Goal: Task Accomplishment & Management: Complete application form

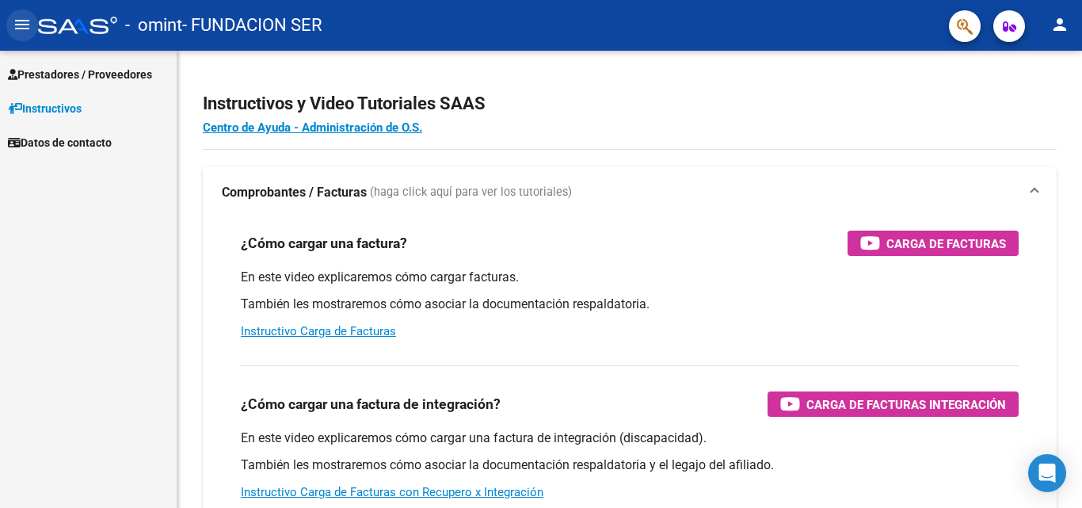
click at [20, 29] on mat-icon "menu" at bounding box center [22, 24] width 19 height 19
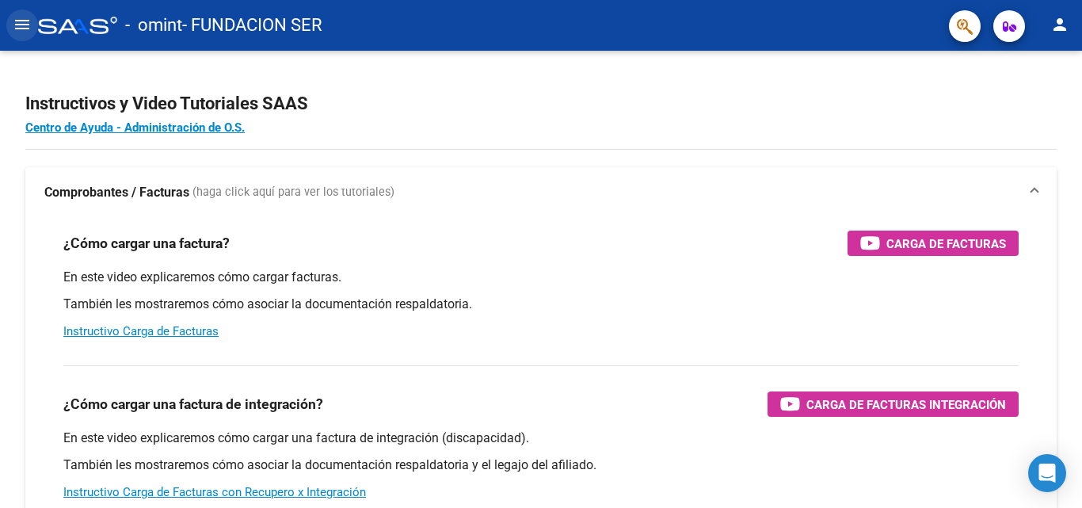
click at [20, 29] on mat-icon "menu" at bounding box center [22, 24] width 19 height 19
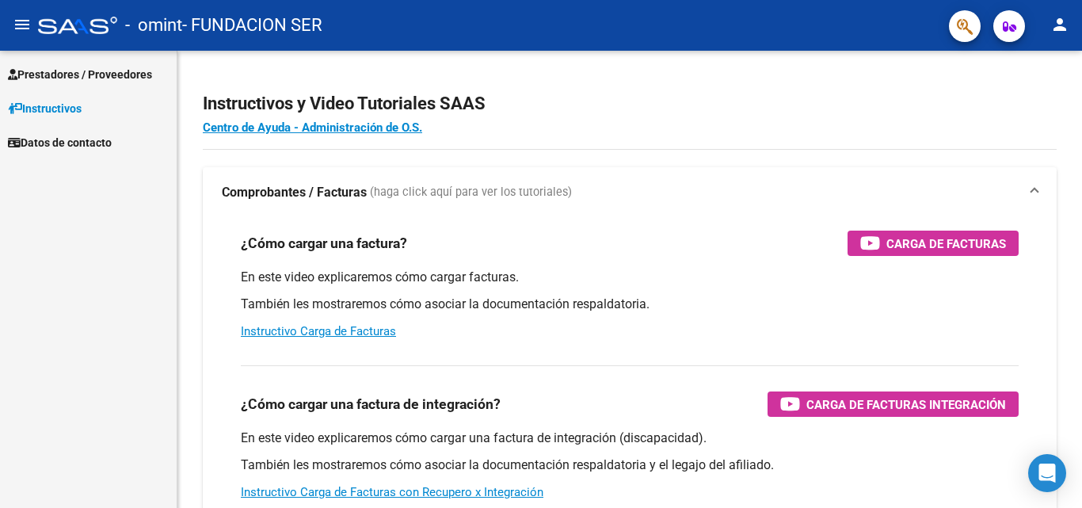
click at [1010, 27] on icon "button" at bounding box center [1009, 27] width 13 height 12
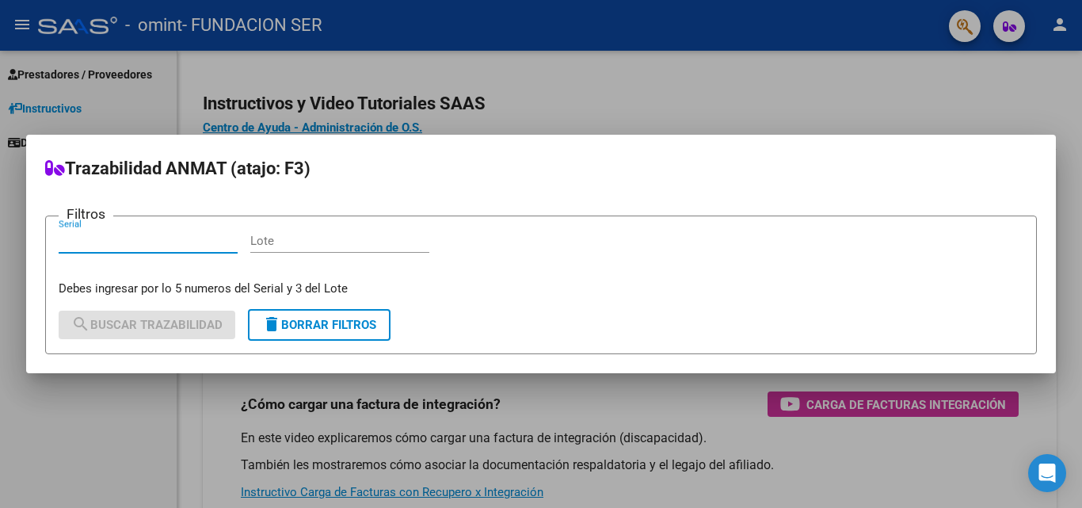
click at [211, 241] on input "Serial" at bounding box center [148, 241] width 179 height 14
type input "13861"
click at [63, 441] on div at bounding box center [541, 254] width 1082 height 508
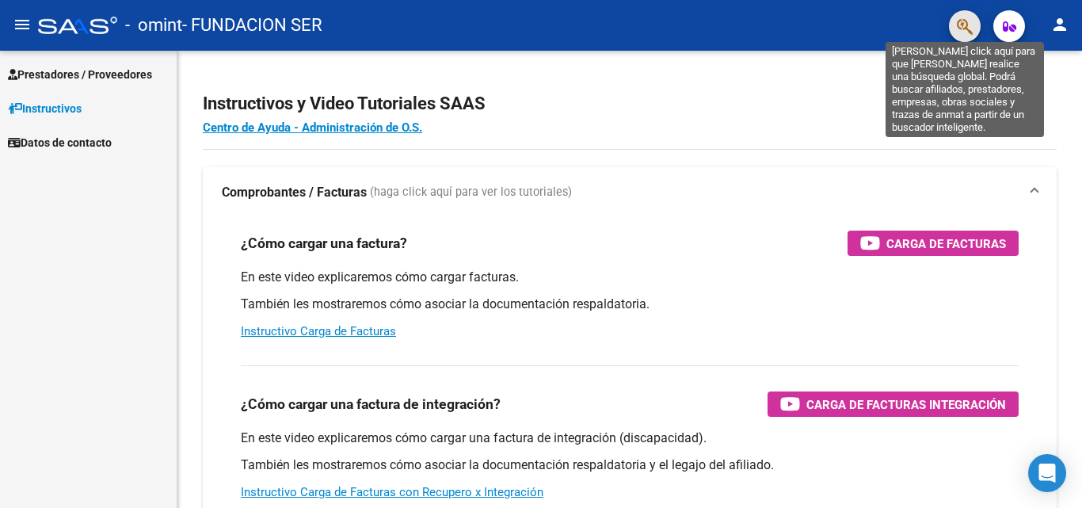
click at [972, 25] on icon "button" at bounding box center [965, 26] width 16 height 18
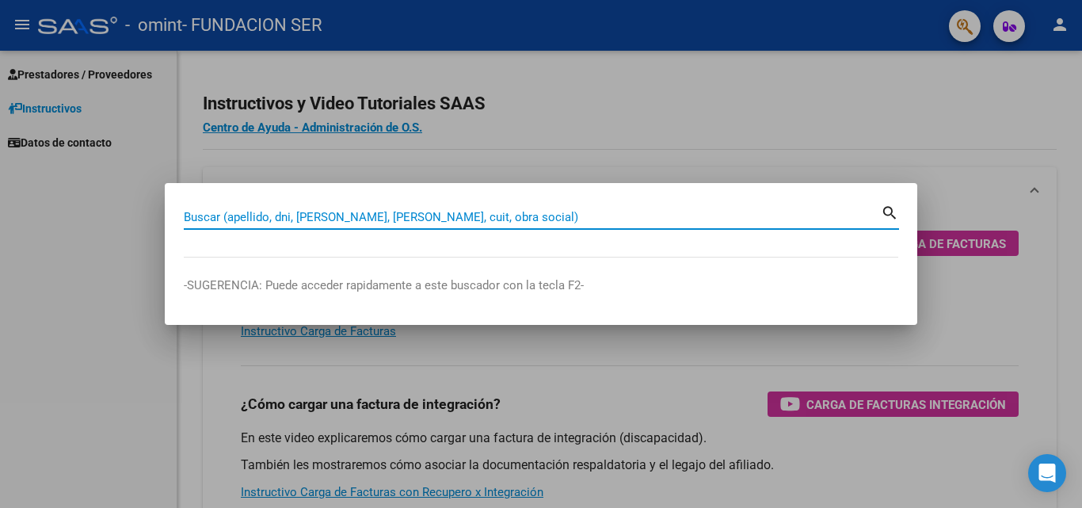
click at [212, 217] on input "Buscar (apellido, dni, [PERSON_NAME], [PERSON_NAME], cuit, obra social)" at bounding box center [532, 217] width 697 height 14
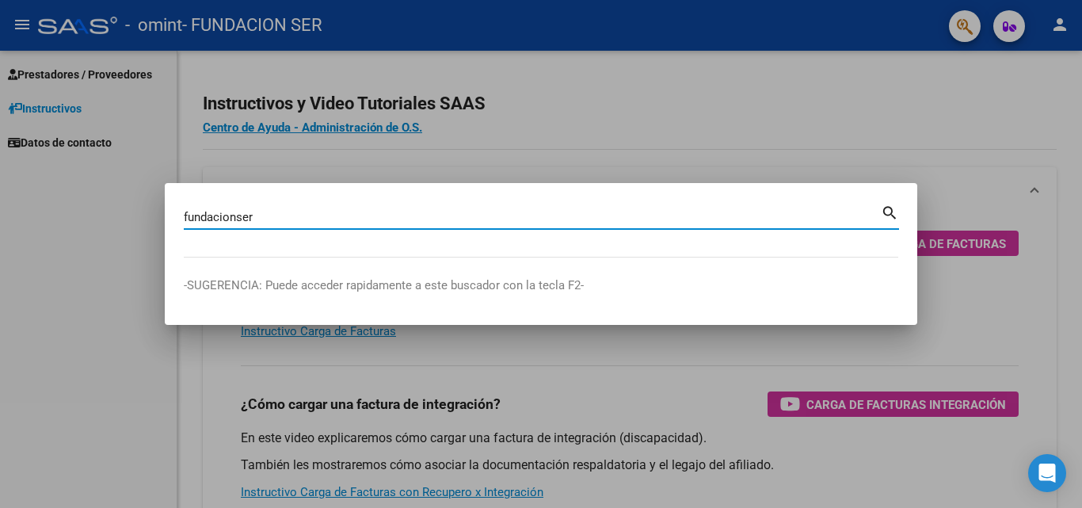
type input "fundacionser"
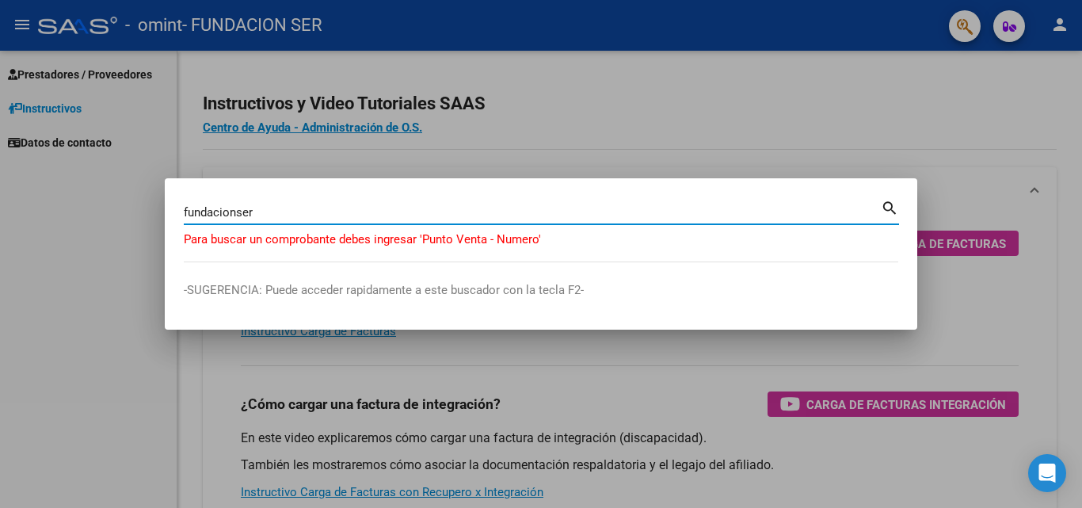
drag, startPoint x: 299, startPoint y: 215, endPoint x: 43, endPoint y: 212, distance: 256.0
click at [43, 212] on div "fundacionser Buscar (apellido, dni, cuil, nro traspaso, cuit, obra social) sear…" at bounding box center [541, 254] width 1082 height 508
type input "FUNDACIO SER"
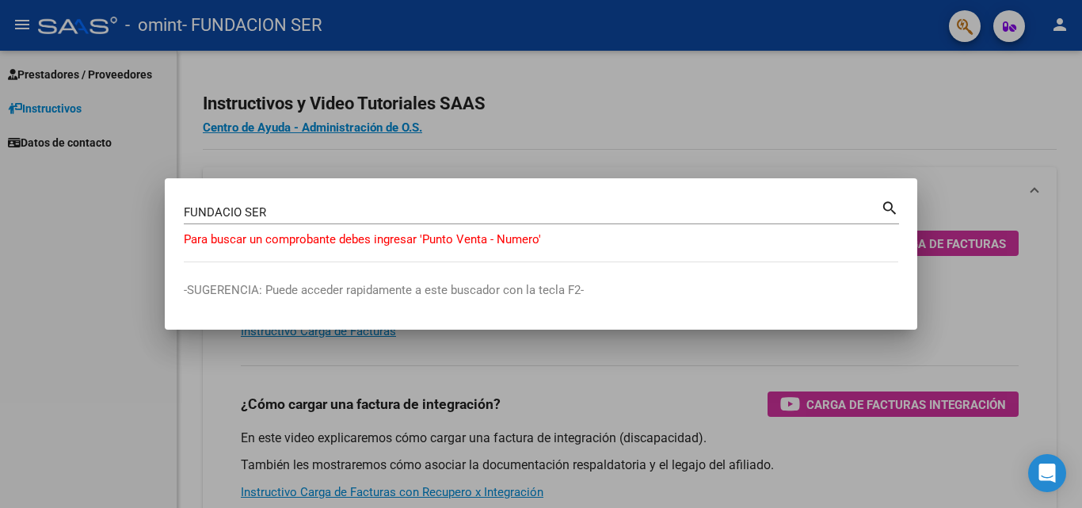
click at [6, 212] on div at bounding box center [541, 254] width 1082 height 508
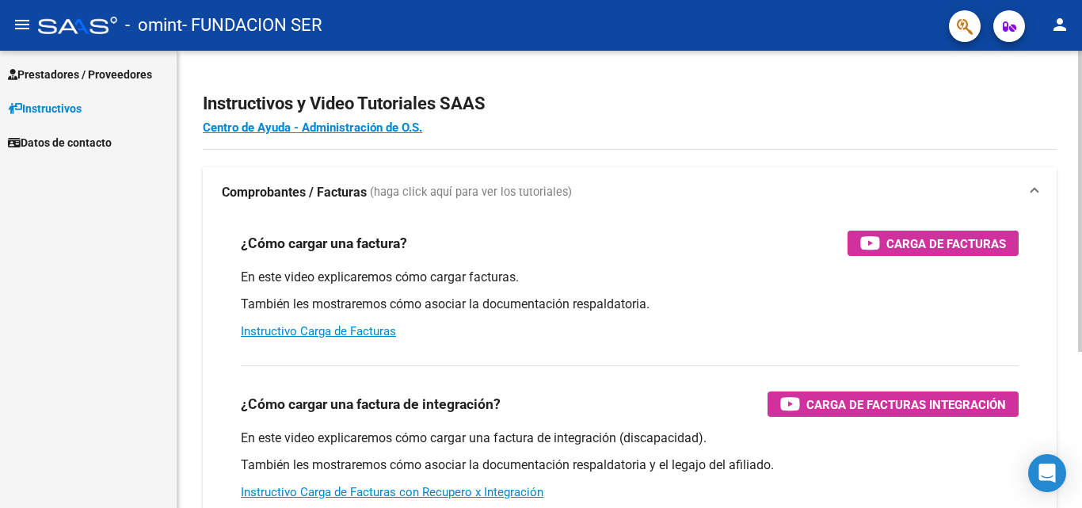
drag, startPoint x: 6, startPoint y: 212, endPoint x: 708, endPoint y: 137, distance: 706.8
click at [708, 137] on app-root-component "Instructivos y Video Tutoriales SAAS Centro de Ayuda - Administración de O.S. C…" at bounding box center [630, 373] width 854 height 594
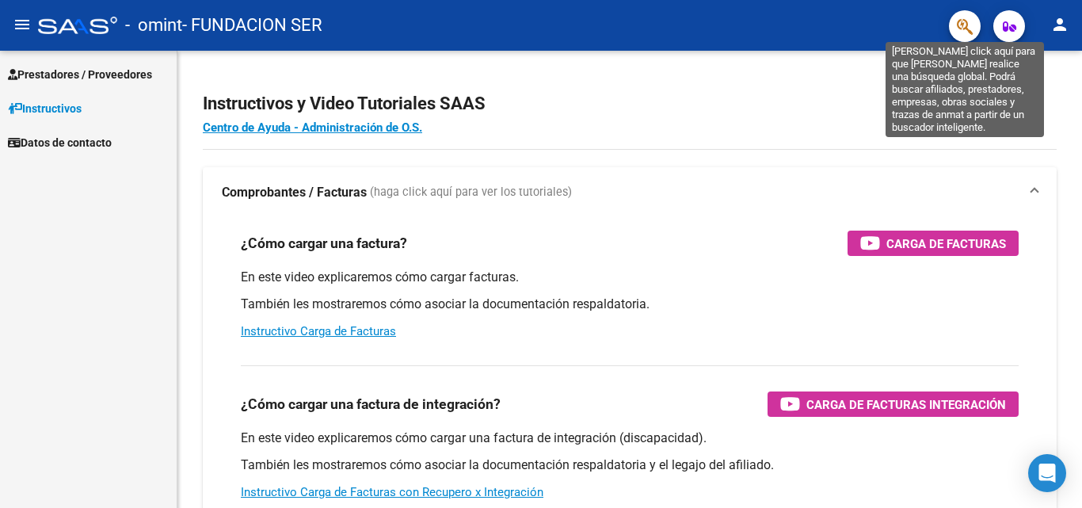
click at [973, 18] on icon "button" at bounding box center [965, 26] width 16 height 18
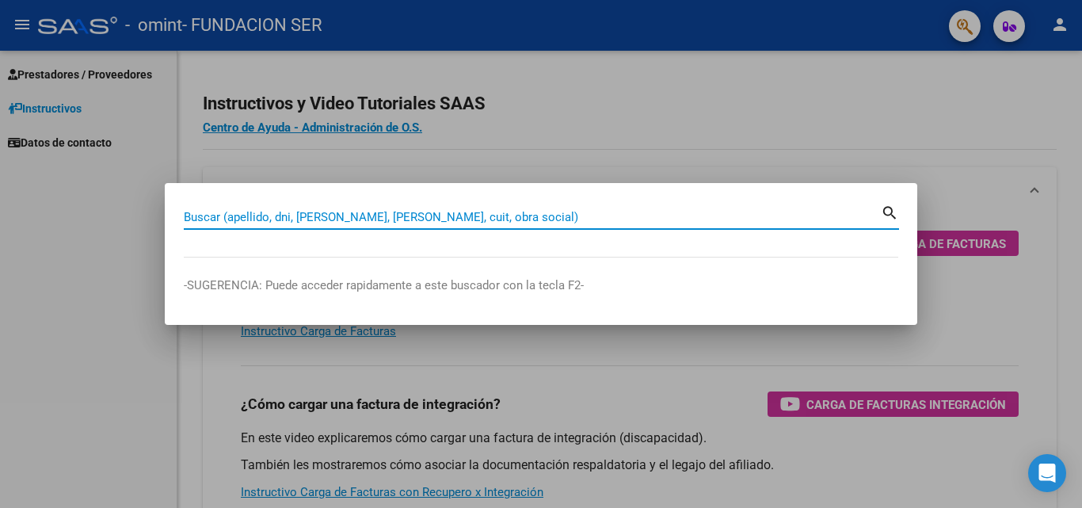
click at [213, 214] on input "Buscar (apellido, dni, [PERSON_NAME], [PERSON_NAME], cuit, obra social)" at bounding box center [532, 217] width 697 height 14
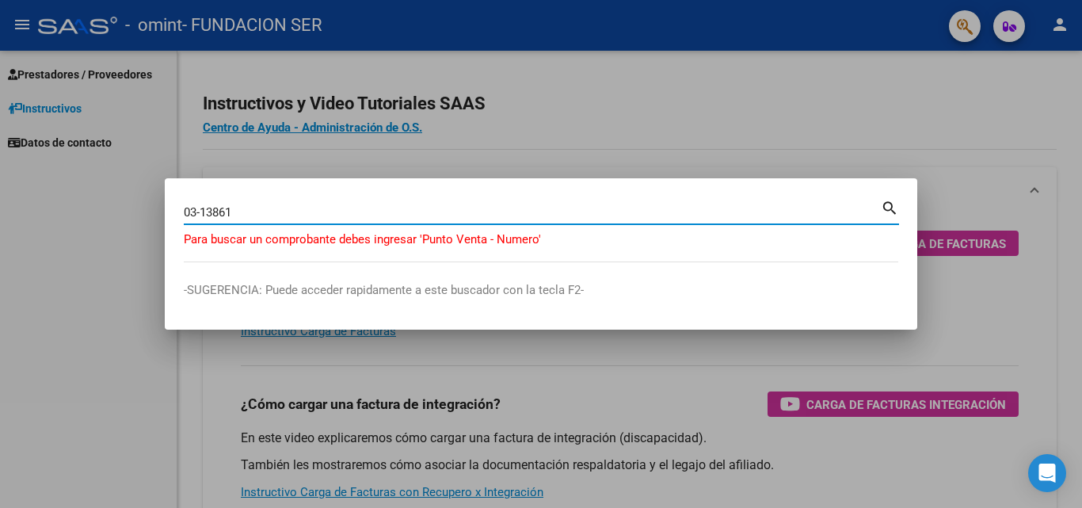
type input "03-13861"
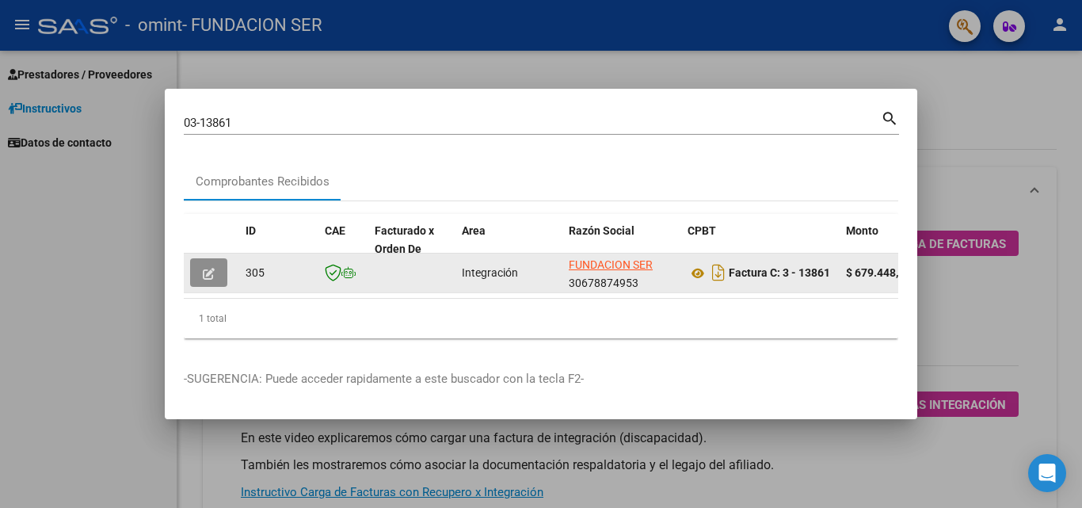
click at [201, 269] on button "button" at bounding box center [208, 272] width 37 height 29
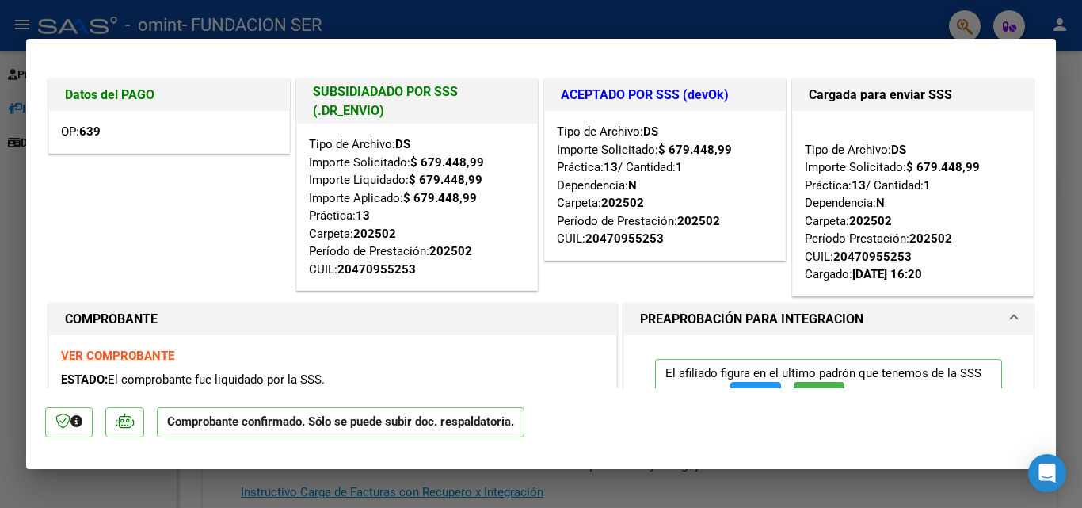
click at [91, 132] on strong "639" at bounding box center [89, 131] width 21 height 14
drag, startPoint x: 91, startPoint y: 132, endPoint x: 125, endPoint y: 143, distance: 35.6
click at [103, 136] on div "OP: 639" at bounding box center [169, 132] width 240 height 42
click at [127, 143] on div "OP: 639" at bounding box center [169, 132] width 240 height 42
click at [113, 87] on h1 "Datos del PAGO" at bounding box center [169, 95] width 208 height 19
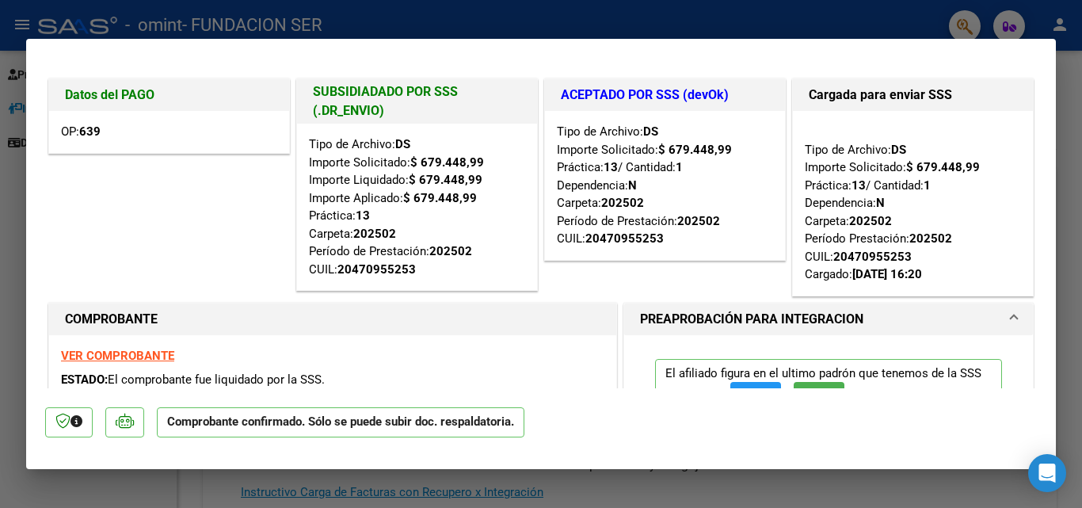
click at [113, 87] on h1 "Datos del PAGO" at bounding box center [169, 95] width 208 height 19
click at [197, 151] on div "OP: 639" at bounding box center [169, 132] width 240 height 42
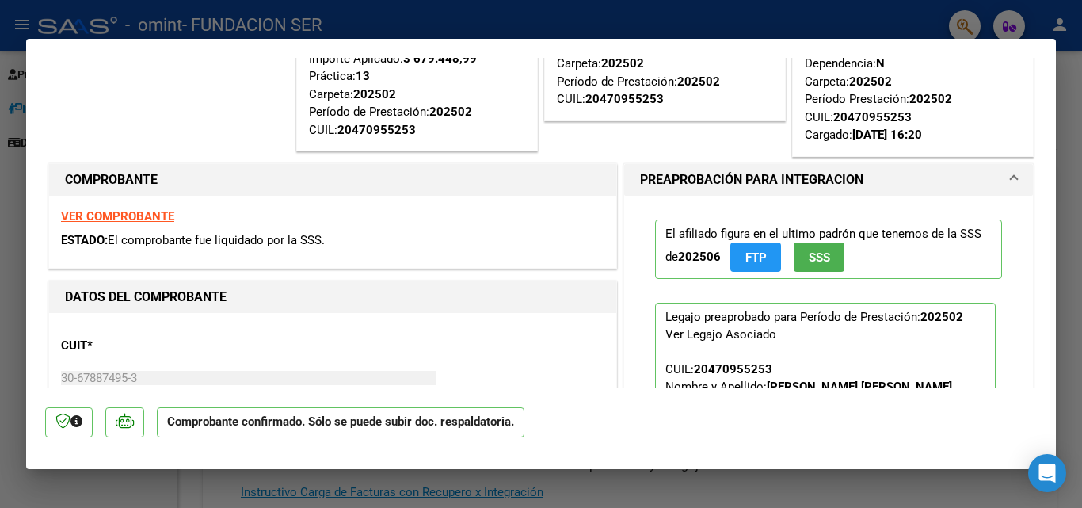
scroll to position [158, 0]
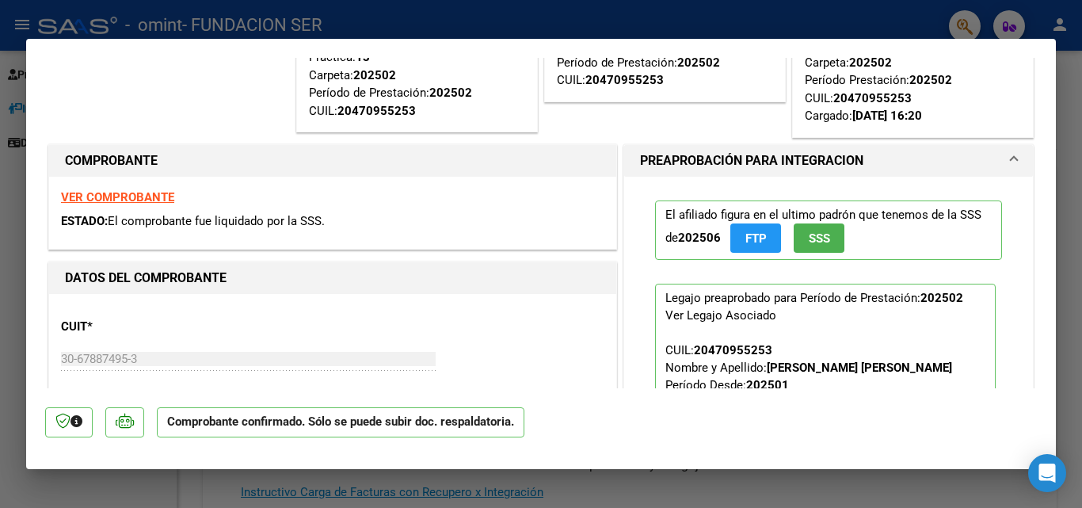
click at [145, 201] on strong "VER COMPROBANTE" at bounding box center [117, 197] width 113 height 14
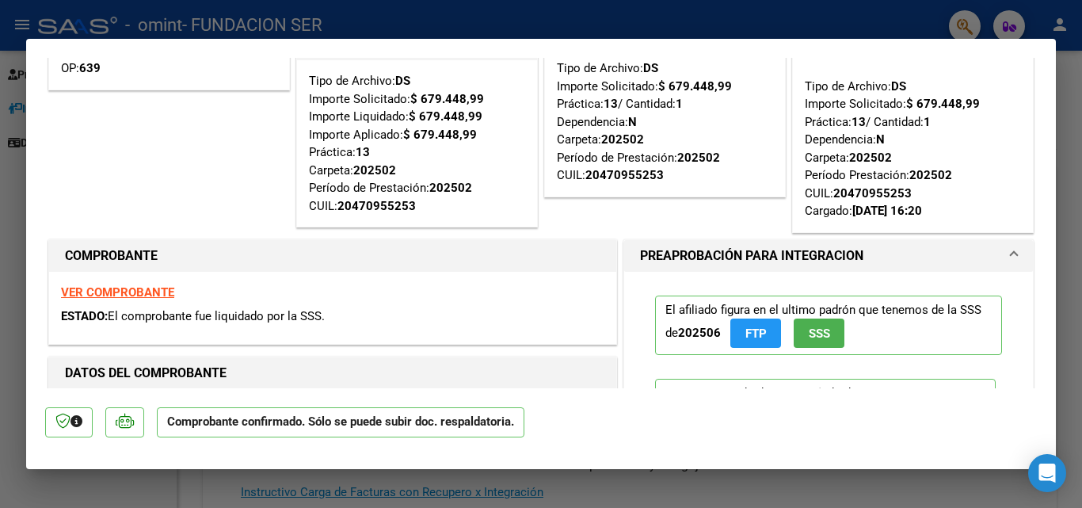
scroll to position [0, 0]
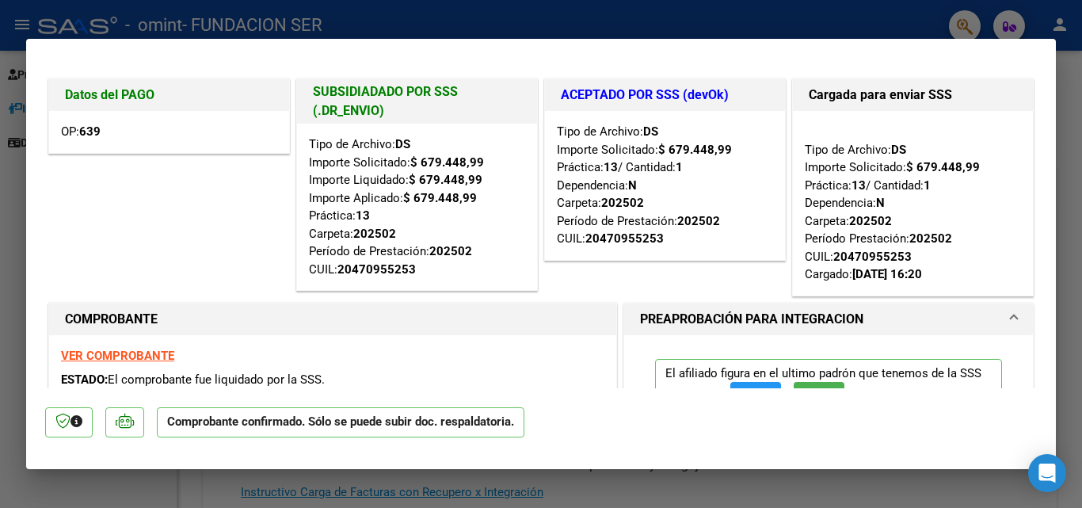
click at [10, 189] on div at bounding box center [541, 254] width 1082 height 508
type input "$ 0,00"
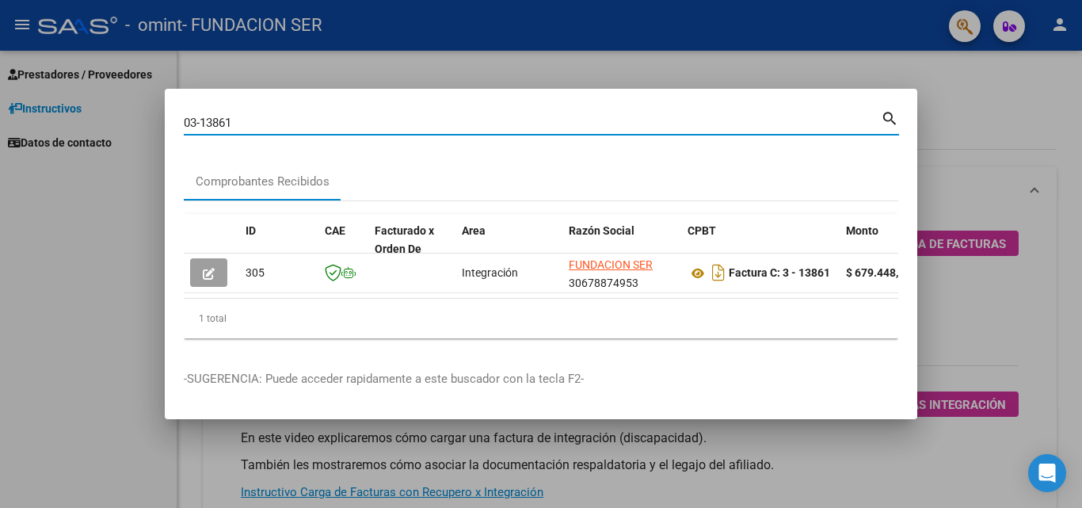
drag, startPoint x: 106, startPoint y: 116, endPoint x: 82, endPoint y: 116, distance: 23.8
click at [82, 116] on div "03-13861 Buscar (apellido, dni, cuil, nro traspaso, cuit, obra social) search C…" at bounding box center [541, 254] width 1082 height 508
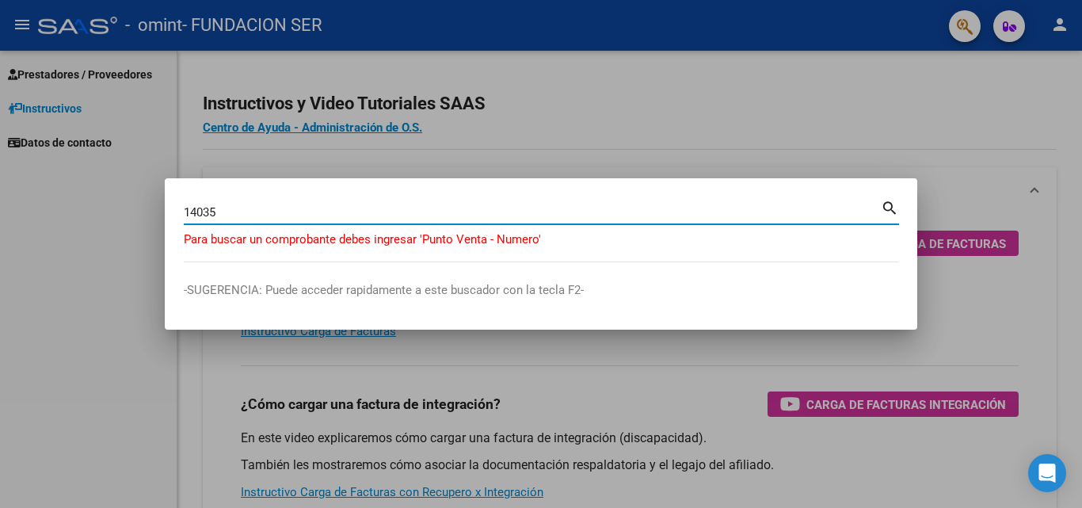
click at [185, 216] on input "14035" at bounding box center [532, 212] width 697 height 14
type input "03-14035"
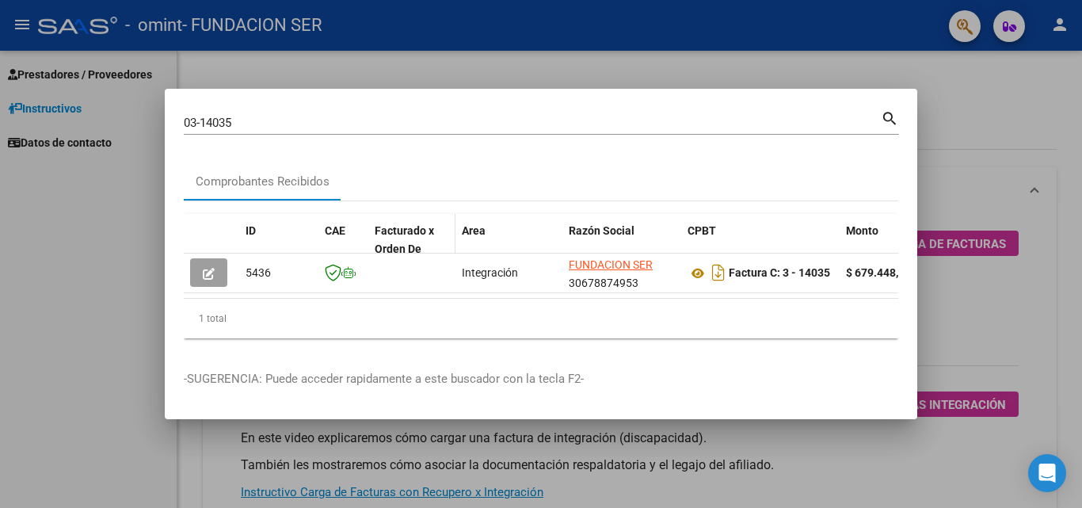
click at [415, 227] on span "Facturado x Orden De" at bounding box center [404, 239] width 59 height 31
click at [403, 239] on span "Facturado x Orden De" at bounding box center [404, 239] width 59 height 31
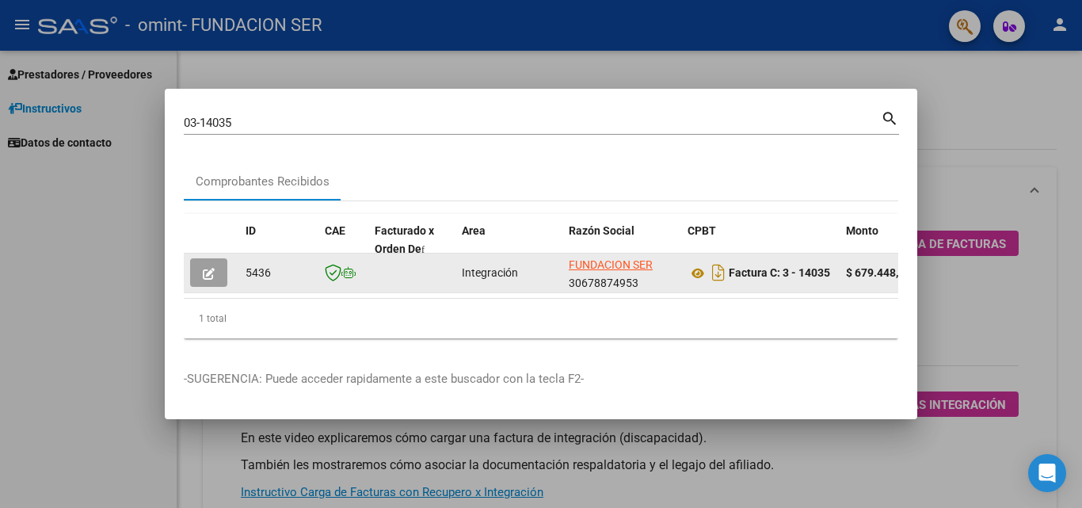
click at [208, 269] on icon "button" at bounding box center [209, 274] width 12 height 12
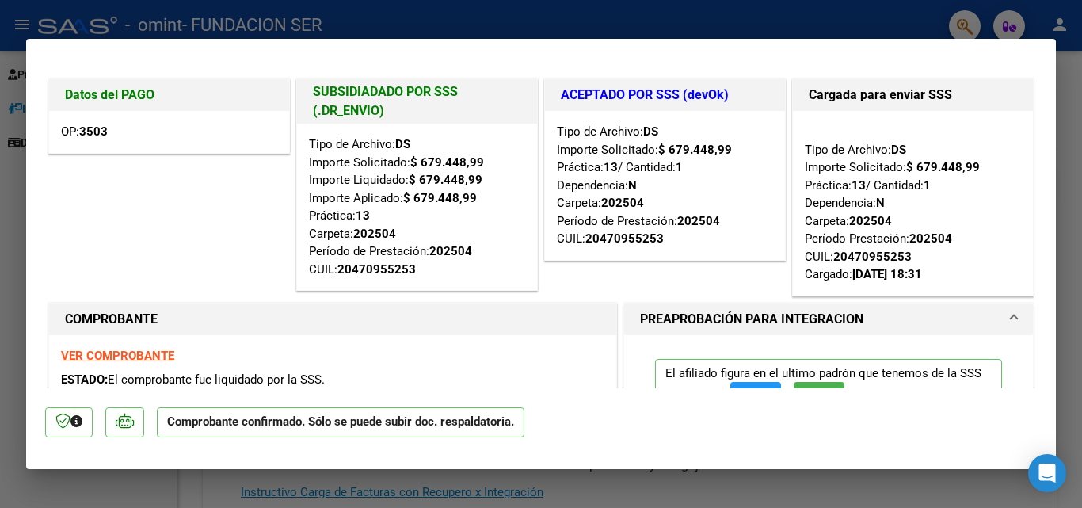
click at [21, 301] on div at bounding box center [541, 254] width 1082 height 508
type input "$ 0,00"
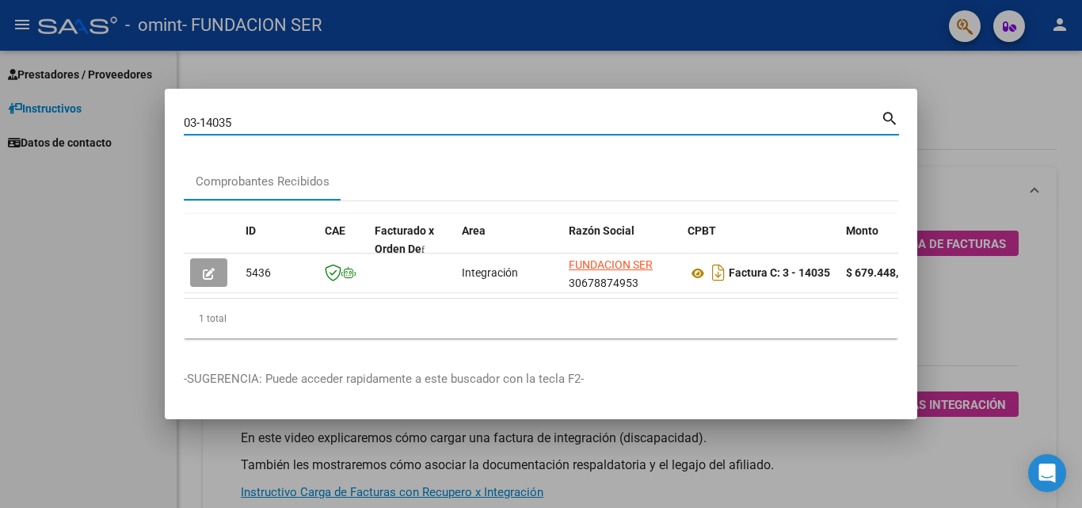
drag, startPoint x: 246, startPoint y: 121, endPoint x: 131, endPoint y: 122, distance: 115.7
click at [131, 122] on div "03-14035 Buscar (apellido, dni, cuil, nro traspaso, cuit, obra social) search C…" at bounding box center [541, 254] width 1082 height 508
type input "03-14195"
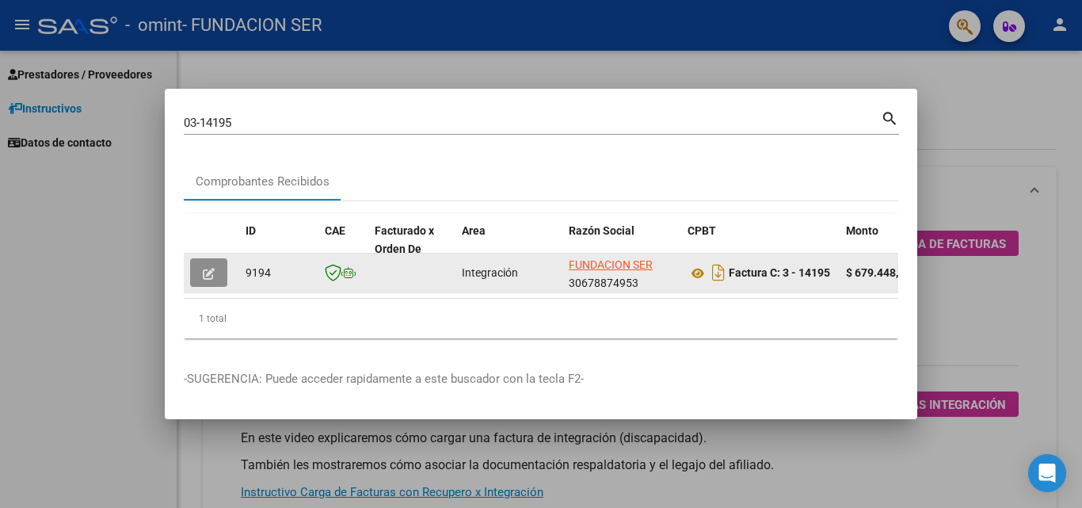
click at [205, 269] on icon "button" at bounding box center [209, 274] width 12 height 12
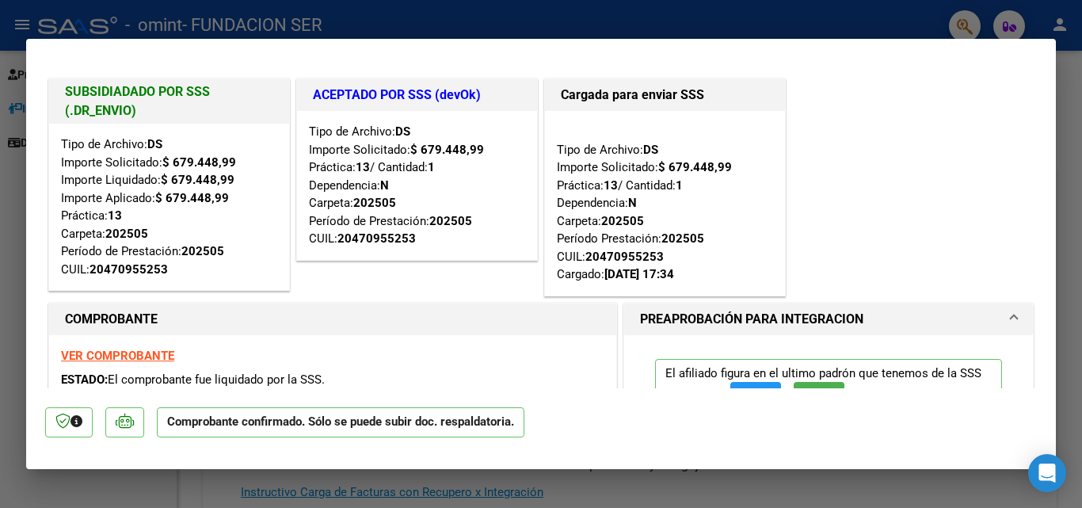
click at [32, 202] on mat-dialog-content "SUBSIDIADADO POR SSS (.DR_ENVIO) Tipo de Archivo: DS Importe Solicitado: $ 679.…" at bounding box center [541, 223] width 1030 height 330
click at [10, 264] on div at bounding box center [541, 254] width 1082 height 508
type input "$ 0,00"
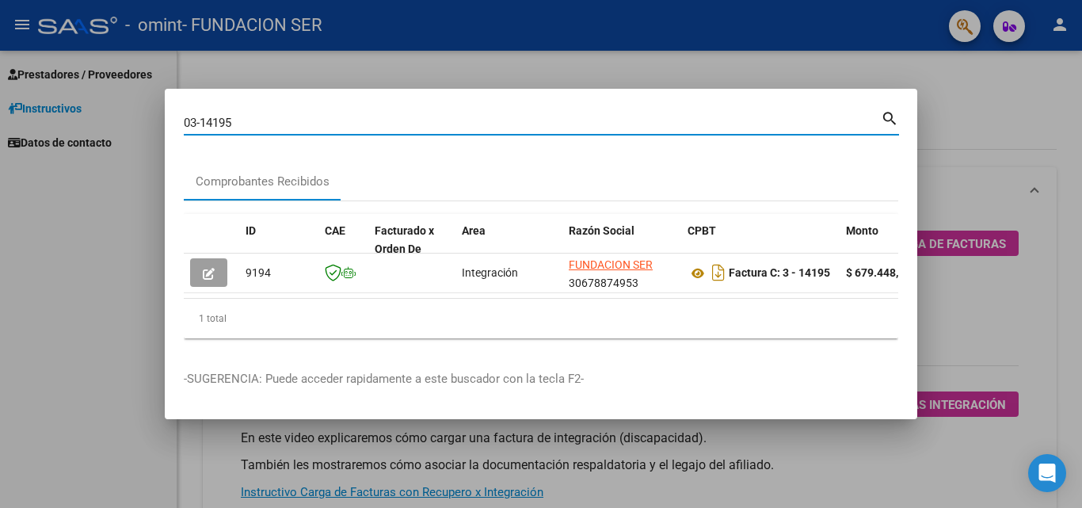
drag, startPoint x: 248, startPoint y: 116, endPoint x: 13, endPoint y: 106, distance: 234.8
click at [13, 106] on div "03-14195 Buscar (apellido, dni, cuil, nro traspaso, cuit, obra social) search C…" at bounding box center [541, 254] width 1082 height 508
type input "03-14252"
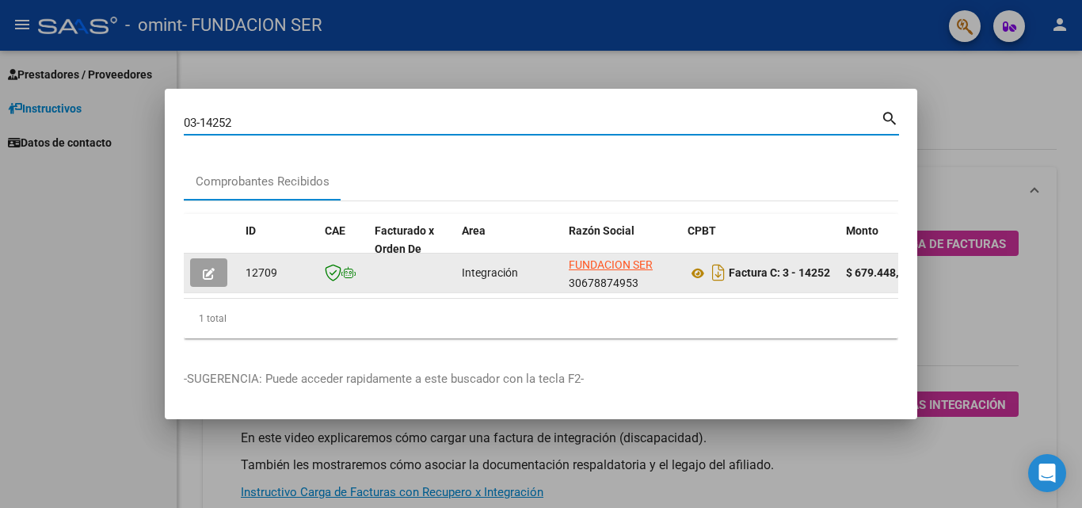
click at [212, 268] on icon "button" at bounding box center [209, 274] width 12 height 12
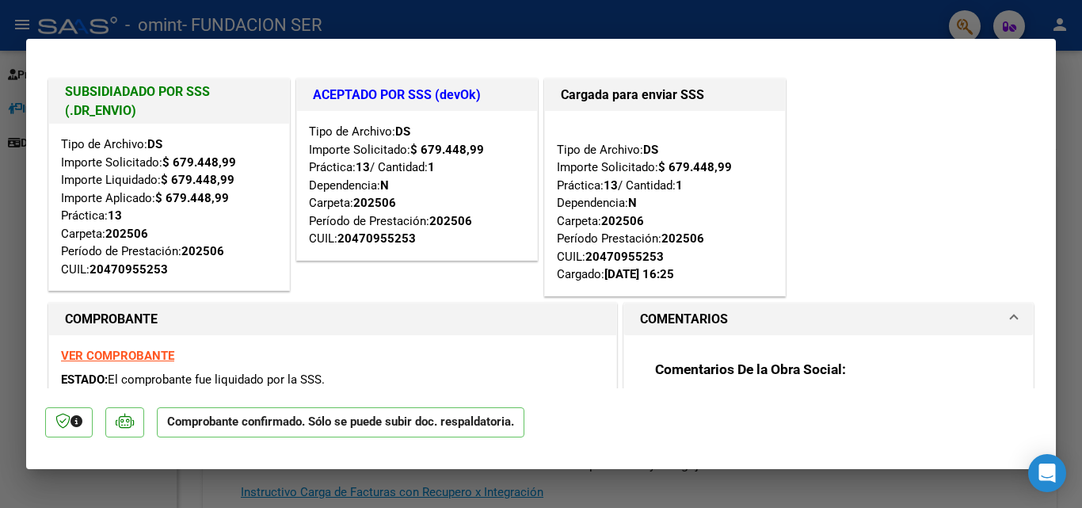
click at [13, 200] on div at bounding box center [541, 254] width 1082 height 508
type input "$ 0,00"
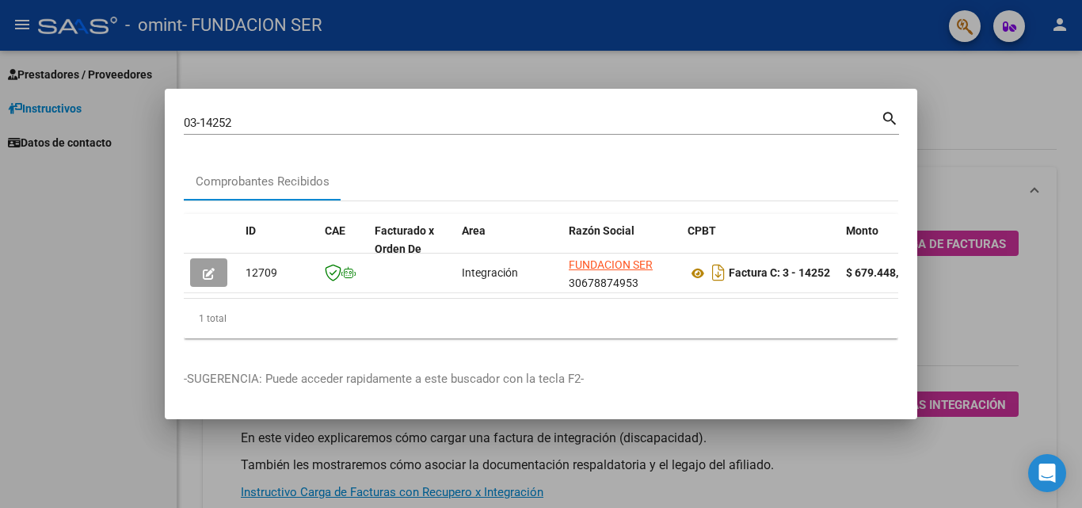
drag, startPoint x: 245, startPoint y: 104, endPoint x: 239, endPoint y: 112, distance: 9.7
click at [243, 108] on div "03-14252 Buscar (apellido, dni, cuil, [PERSON_NAME], cuit, obra social) search" at bounding box center [542, 121] width 716 height 27
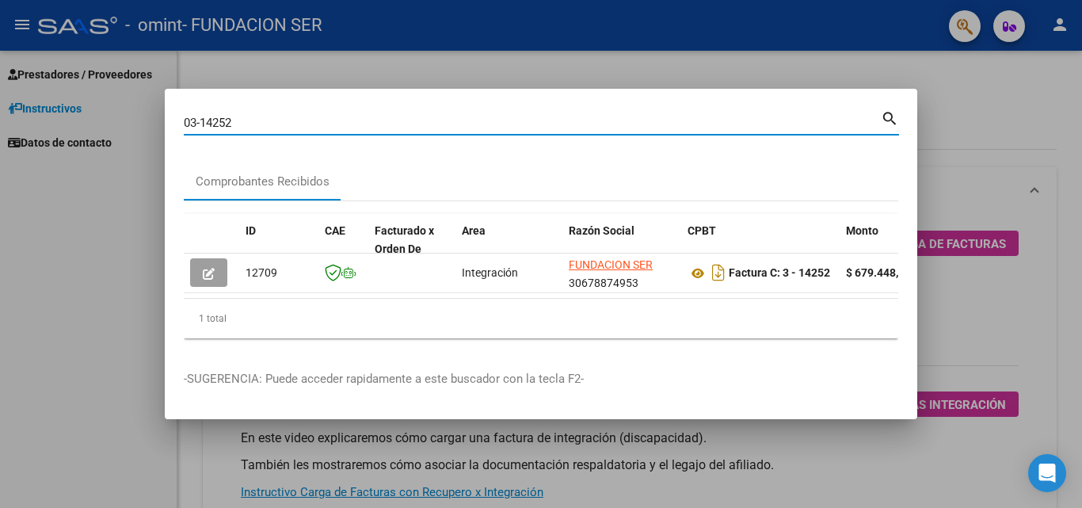
drag, startPoint x: 239, startPoint y: 113, endPoint x: 57, endPoint y: 114, distance: 181.5
click at [57, 114] on div "03-14252 Buscar (apellido, dni, cuil, nro traspaso, cuit, obra social) search C…" at bounding box center [541, 254] width 1082 height 508
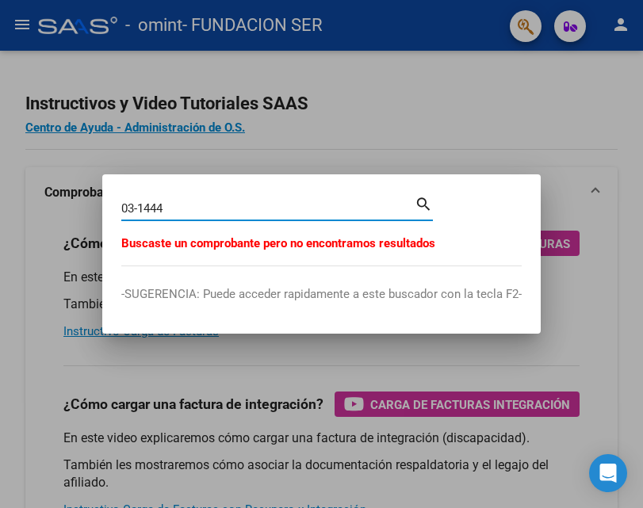
click at [220, 210] on input "03-1444" at bounding box center [267, 208] width 293 height 14
type input "03-14441"
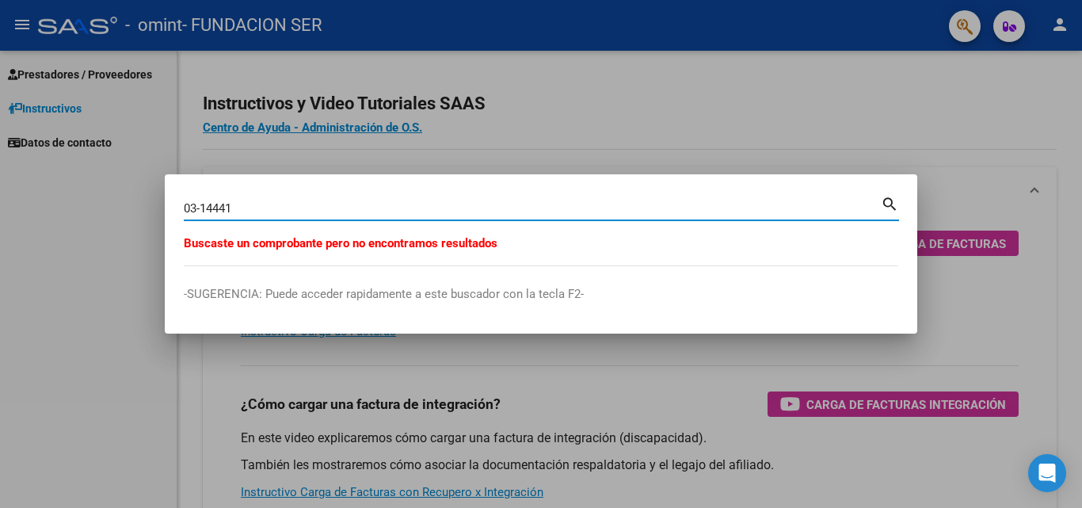
click at [438, 212] on input "03-14441" at bounding box center [532, 208] width 697 height 14
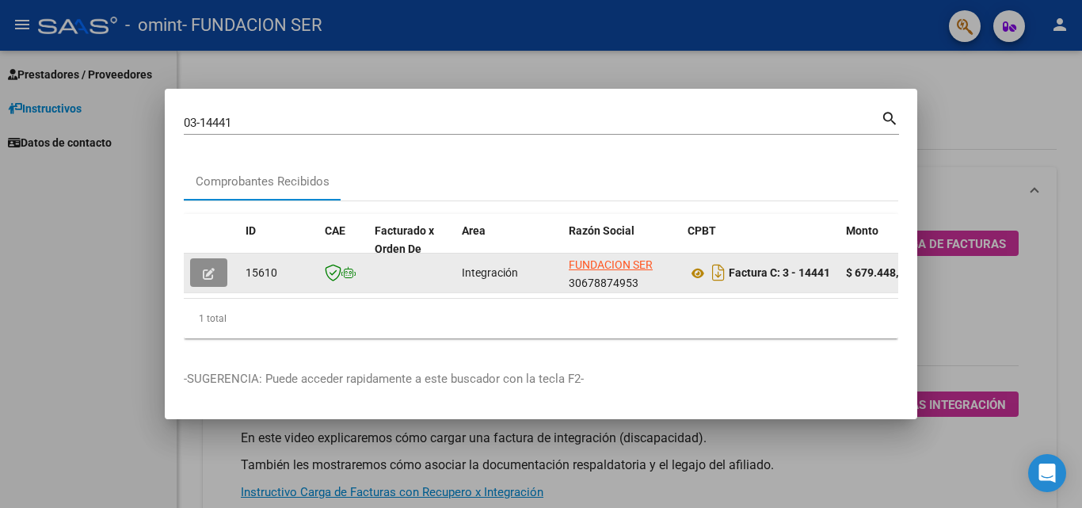
click at [212, 272] on icon "button" at bounding box center [209, 274] width 12 height 12
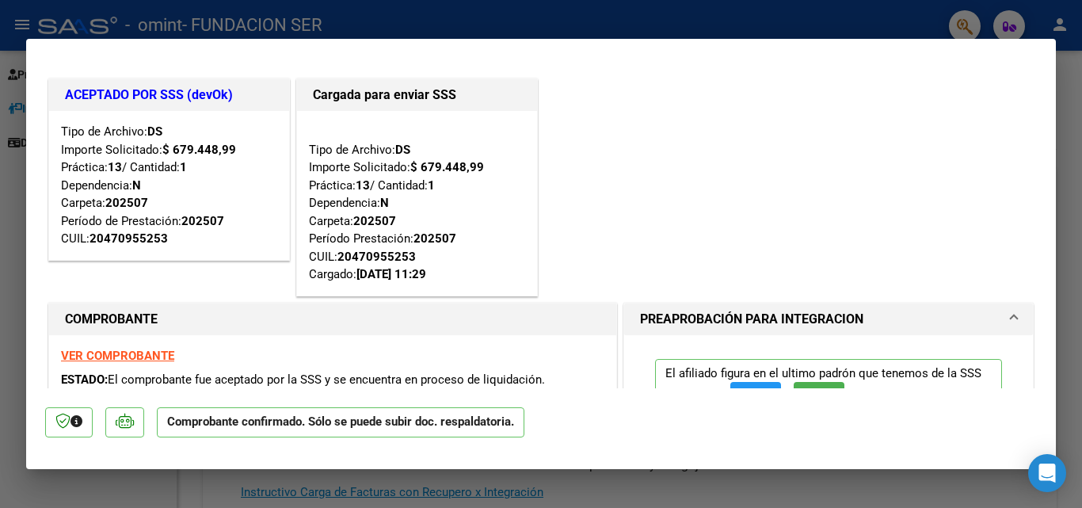
click at [11, 277] on div at bounding box center [541, 254] width 1082 height 508
type input "$ 0,00"
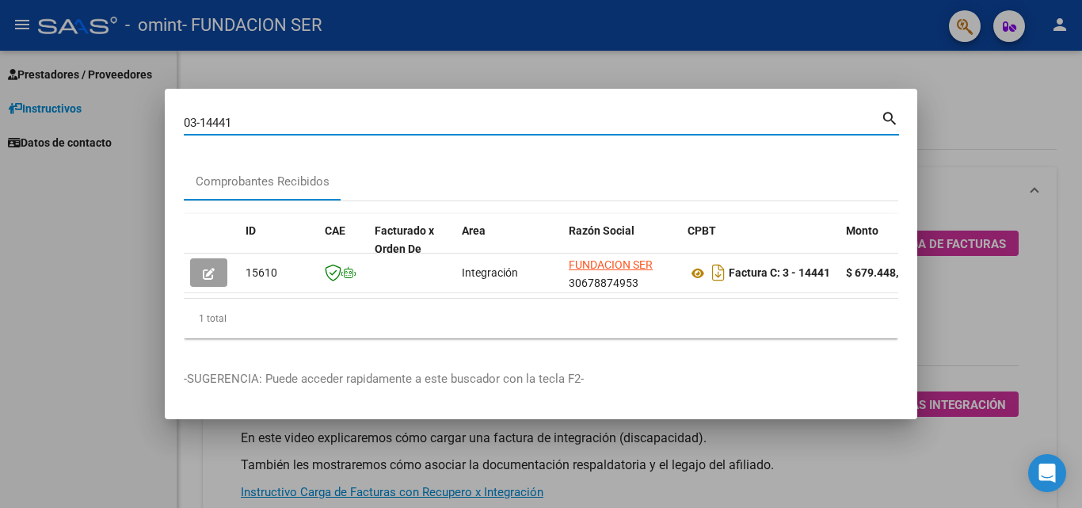
click at [3, 122] on div "03-14441 Buscar (apellido, dni, cuil, nro traspaso, cuit, obra social) search C…" at bounding box center [541, 254] width 1082 height 508
type input "03-14034"
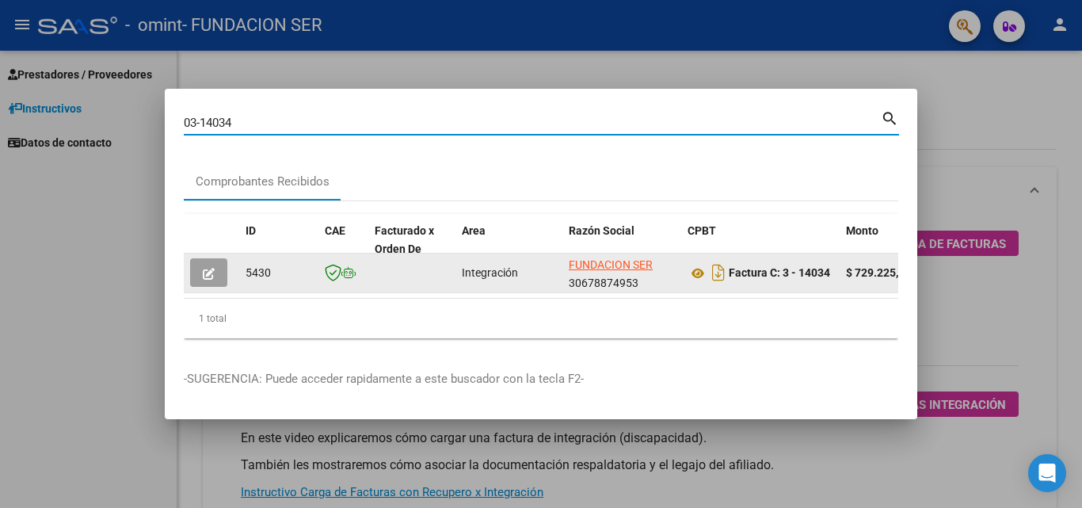
click at [203, 268] on icon "button" at bounding box center [209, 274] width 12 height 12
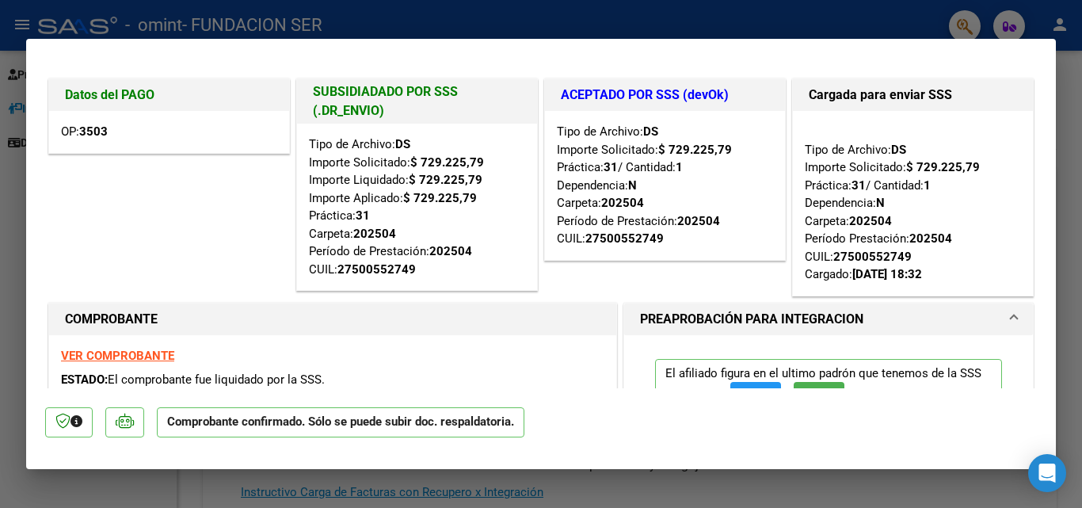
click at [6, 237] on div at bounding box center [541, 254] width 1082 height 508
type input "$ 0,00"
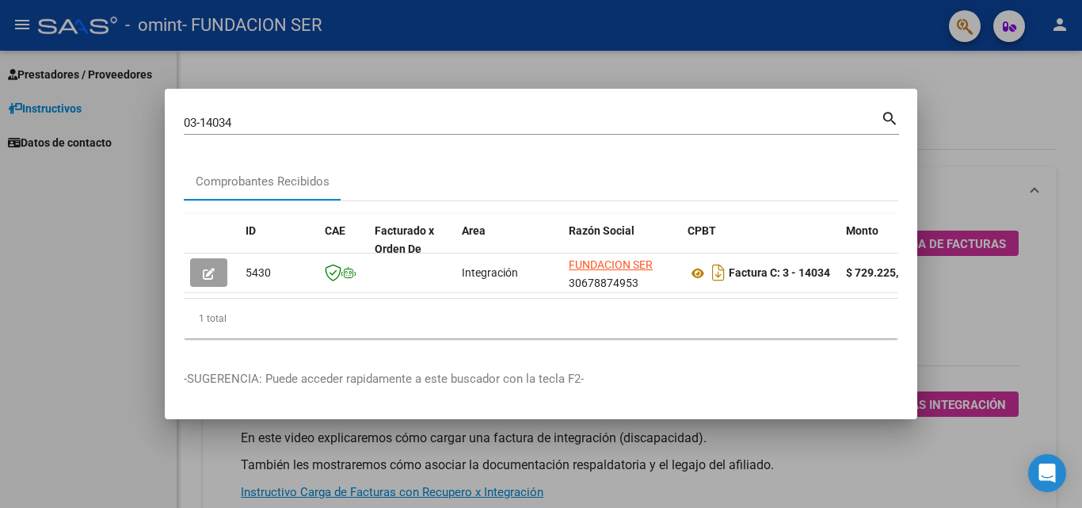
click at [246, 116] on input "03-14034" at bounding box center [532, 123] width 697 height 14
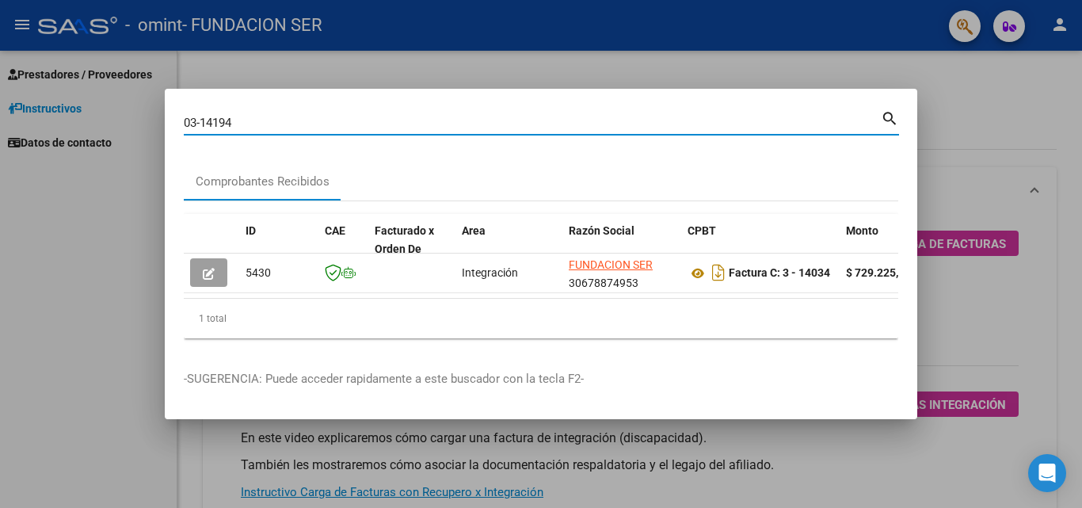
type input "03-14194"
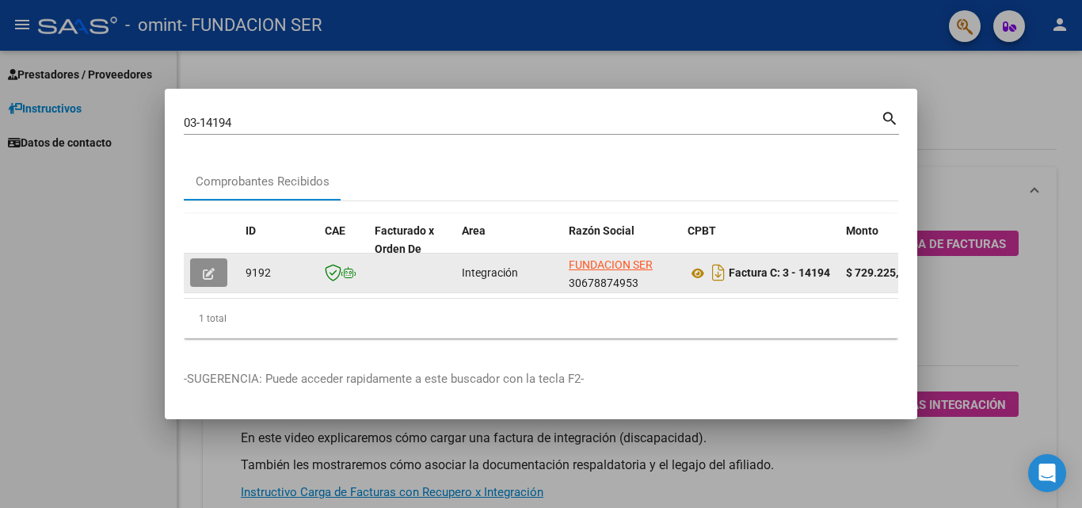
click at [202, 268] on button "button" at bounding box center [208, 272] width 37 height 29
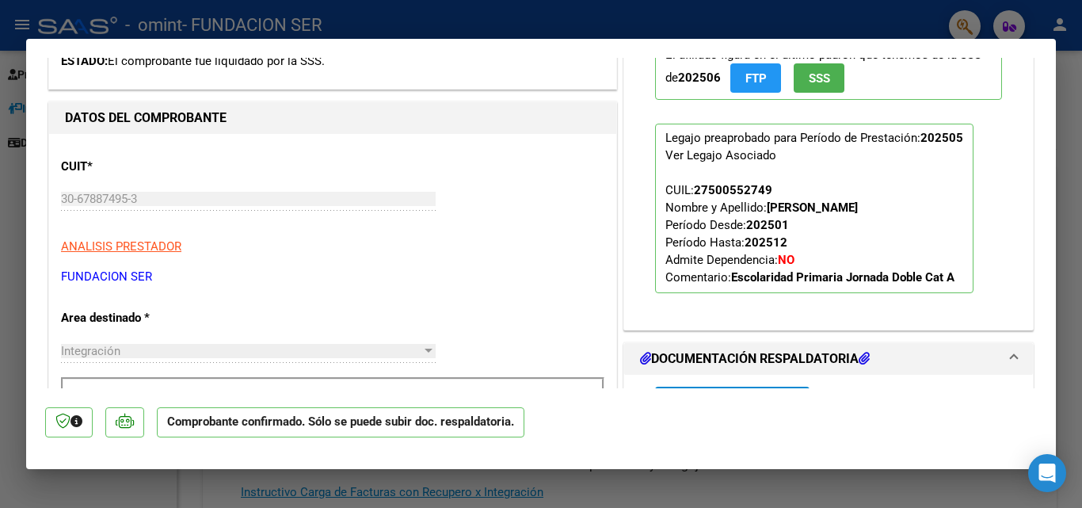
scroll to position [317, 0]
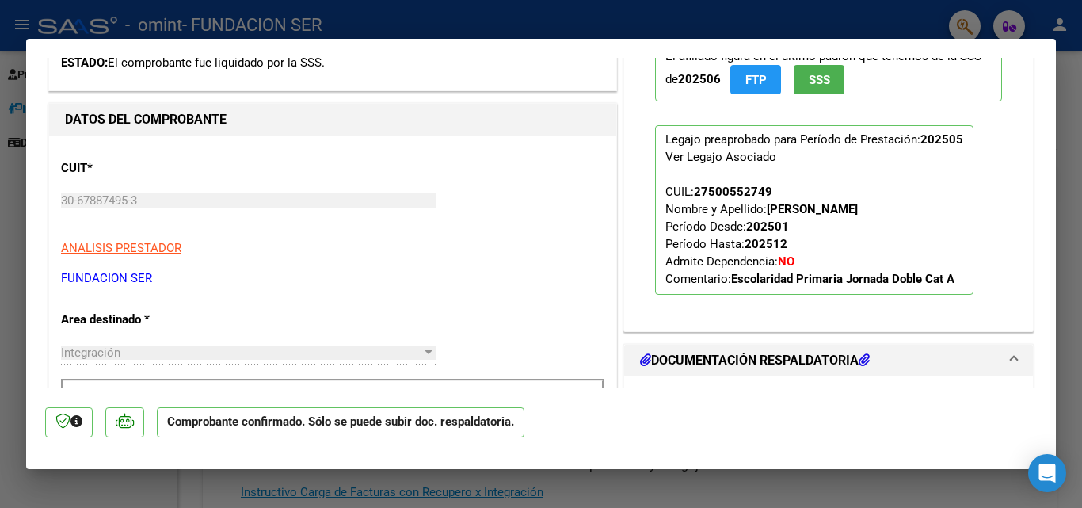
drag, startPoint x: 21, startPoint y: 227, endPoint x: 13, endPoint y: 229, distance: 8.1
click at [19, 228] on div at bounding box center [541, 254] width 1082 height 508
type input "$ 0,00"
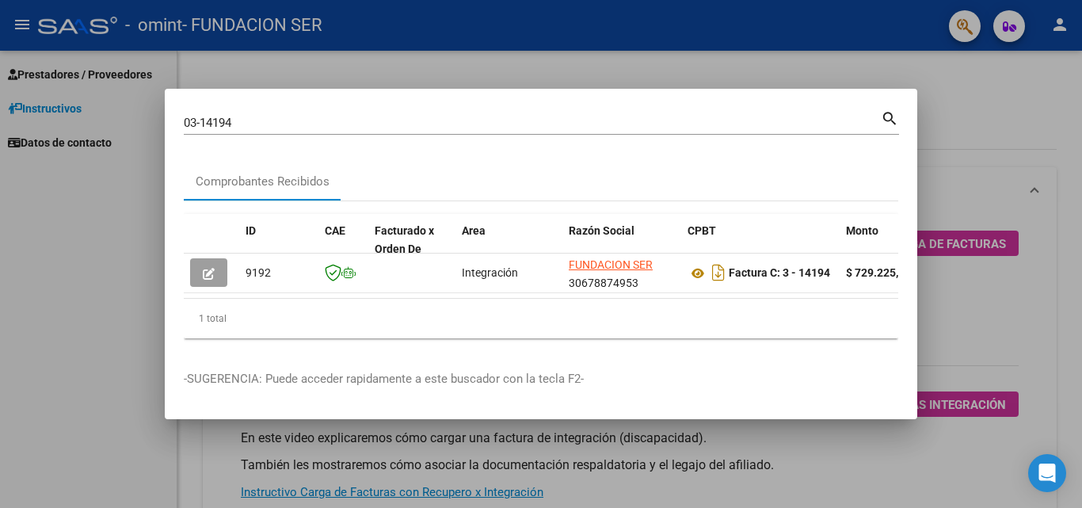
click at [255, 121] on input "03-14194" at bounding box center [532, 123] width 697 height 14
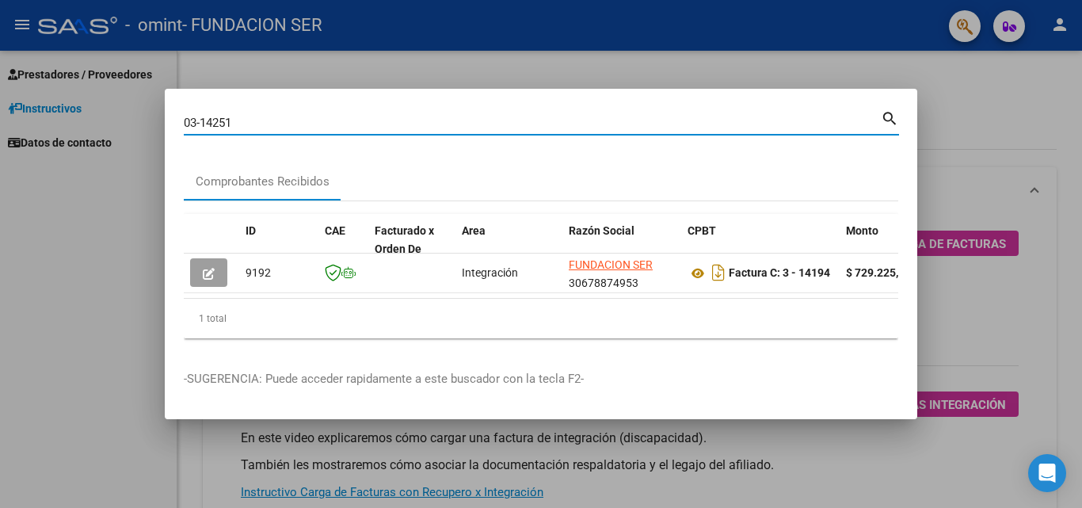
type input "03-14251"
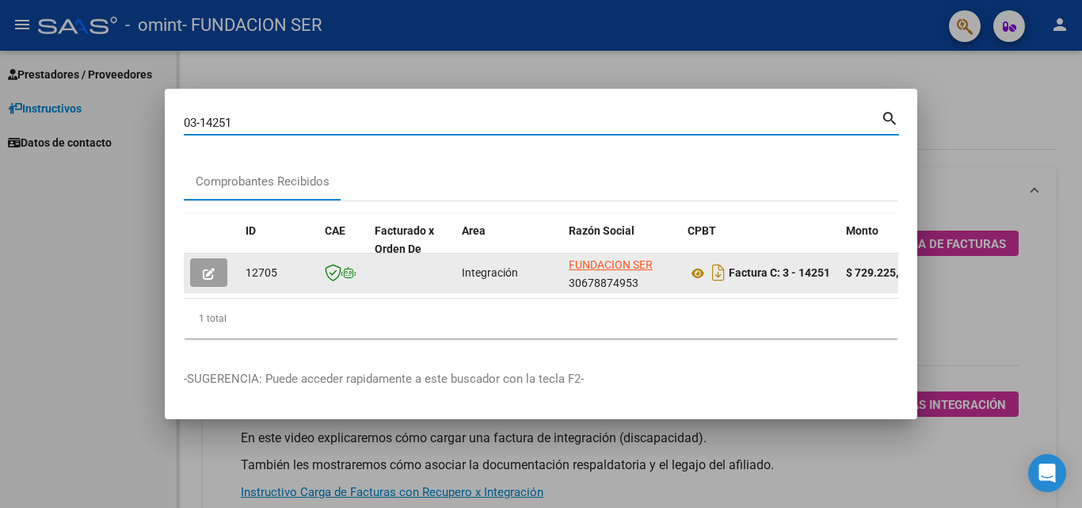
click at [209, 268] on icon "button" at bounding box center [209, 274] width 12 height 12
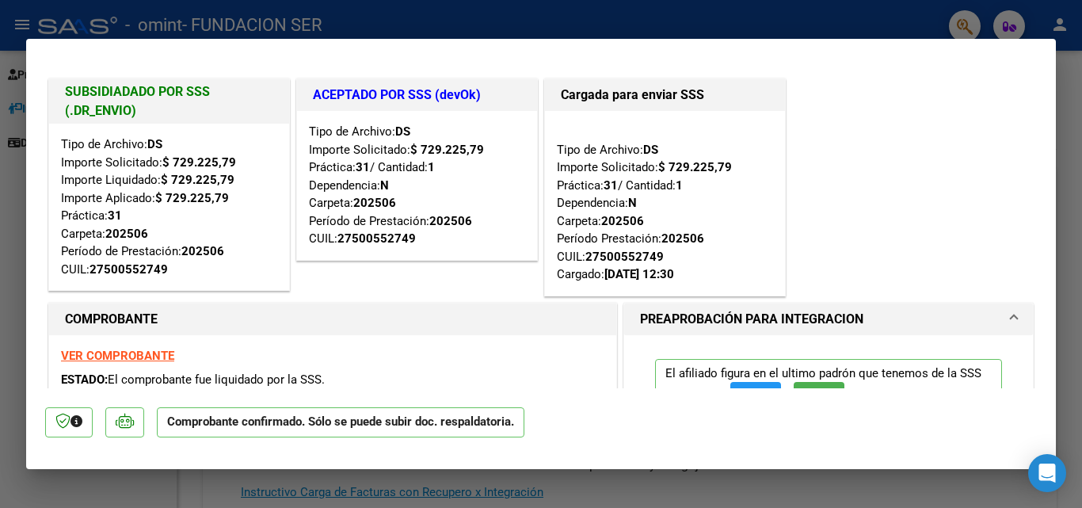
click at [6, 288] on div at bounding box center [541, 254] width 1082 height 508
type input "$ 0,00"
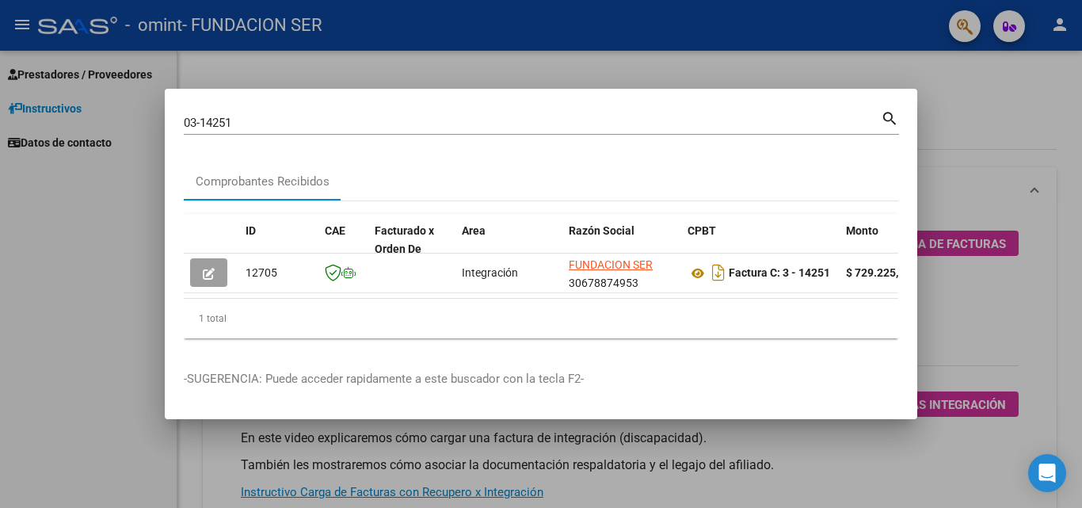
click at [249, 116] on input "03-14251" at bounding box center [532, 123] width 697 height 14
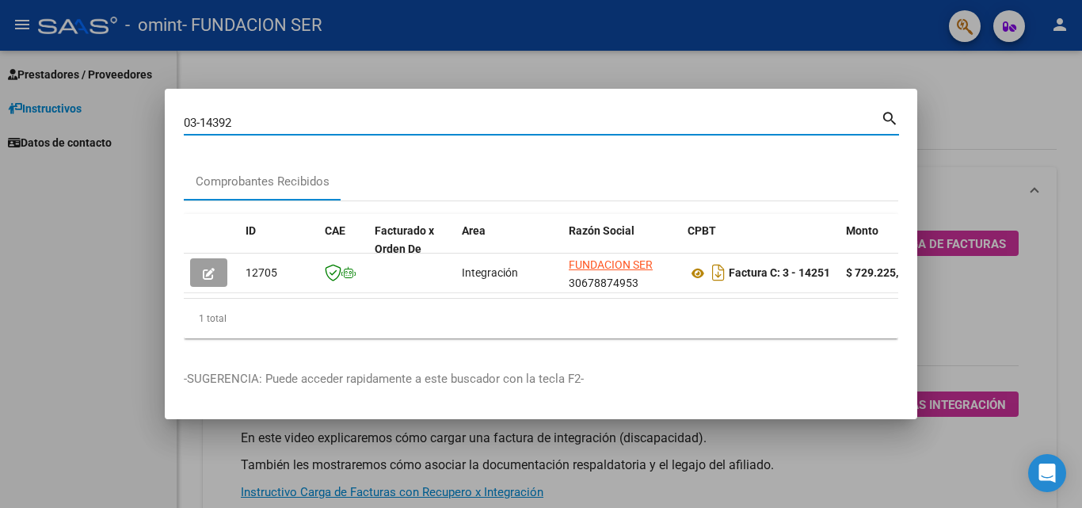
type input "03-14392"
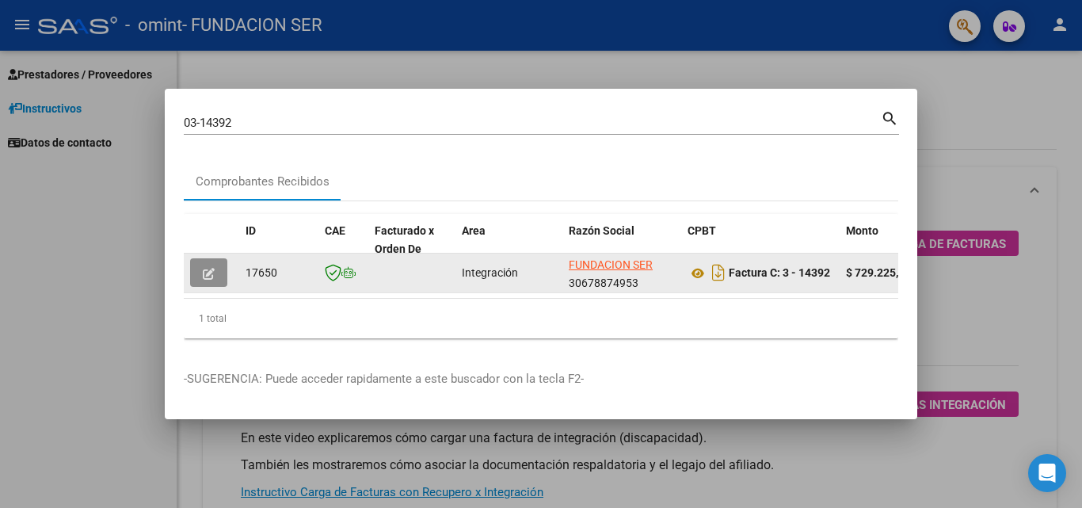
click at [208, 273] on icon "button" at bounding box center [209, 274] width 12 height 12
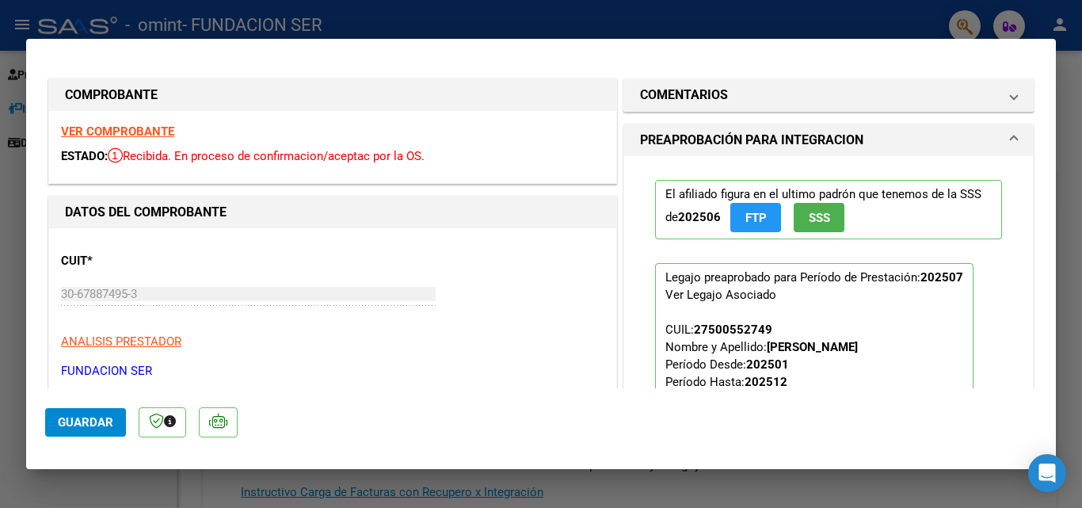
click at [21, 320] on div at bounding box center [541, 254] width 1082 height 508
type input "$ 0,00"
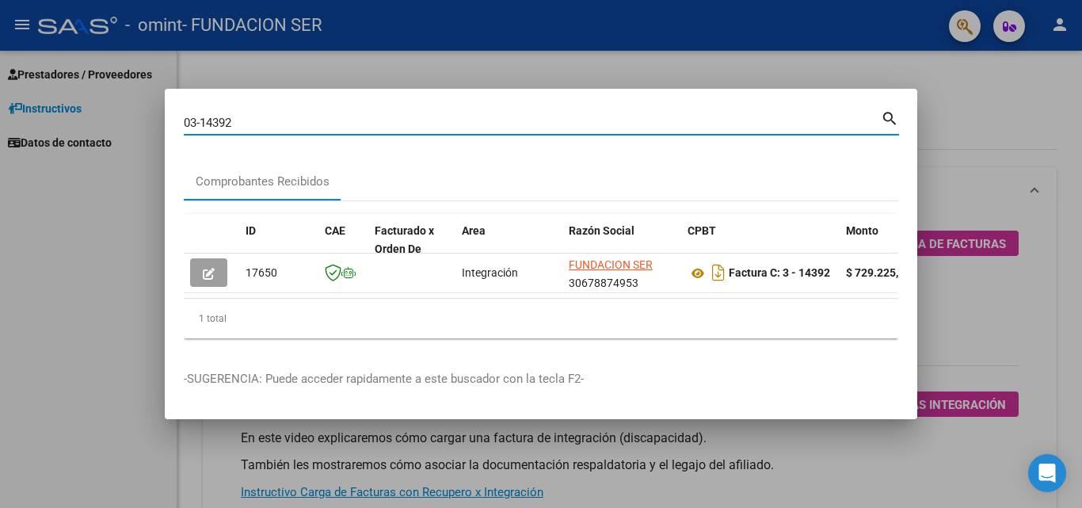
drag, startPoint x: 251, startPoint y: 116, endPoint x: 208, endPoint y: 118, distance: 42.9
click at [208, 118] on input "03-14392" at bounding box center [532, 123] width 697 height 14
type input "03-14035"
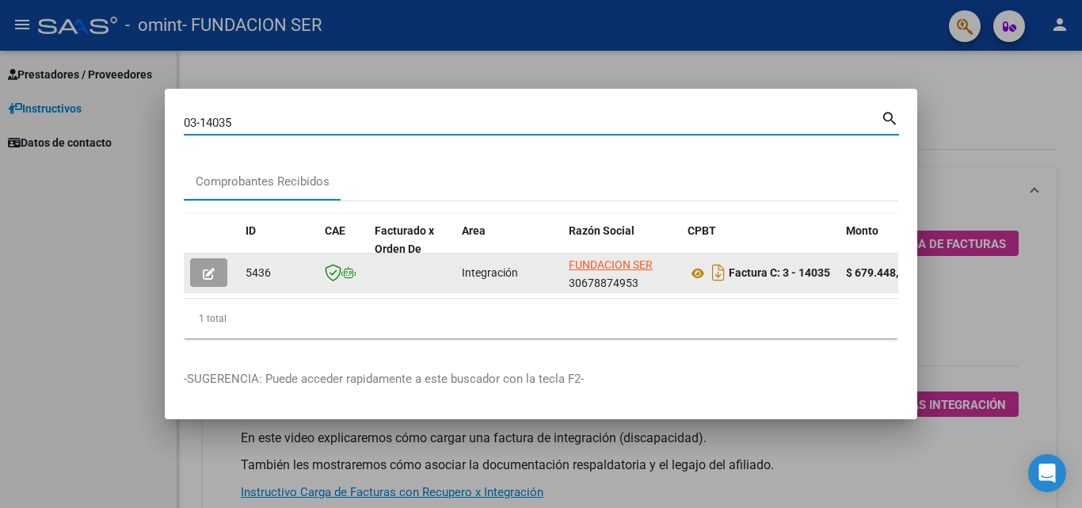
click at [216, 274] on button "button" at bounding box center [208, 272] width 37 height 29
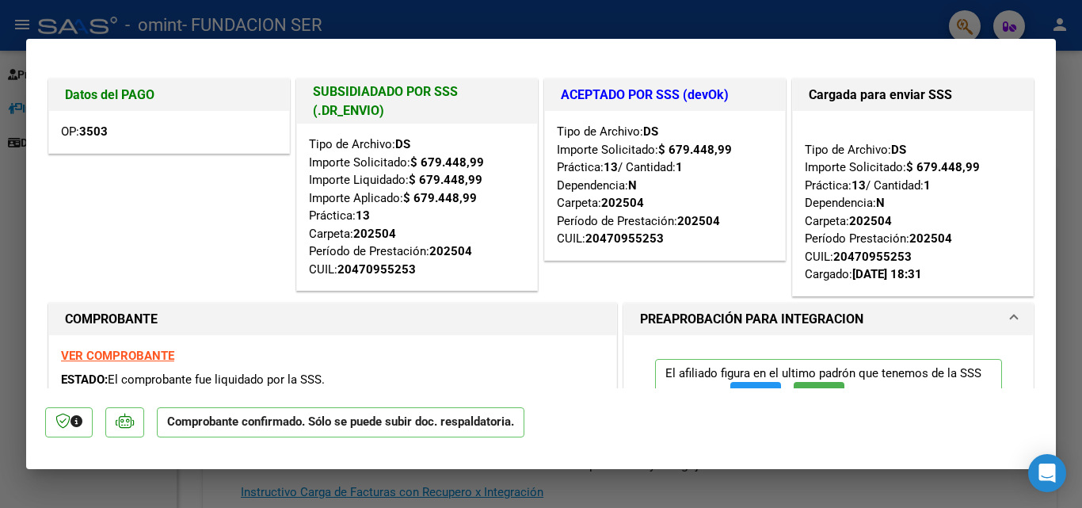
click at [4, 176] on div at bounding box center [541, 254] width 1082 height 508
type input "$ 0,00"
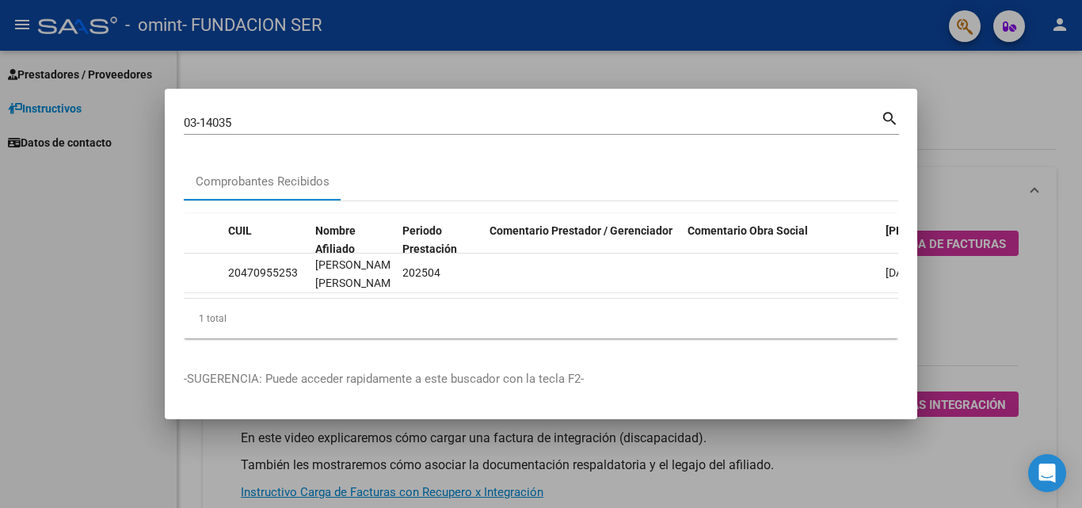
scroll to position [0, 2727]
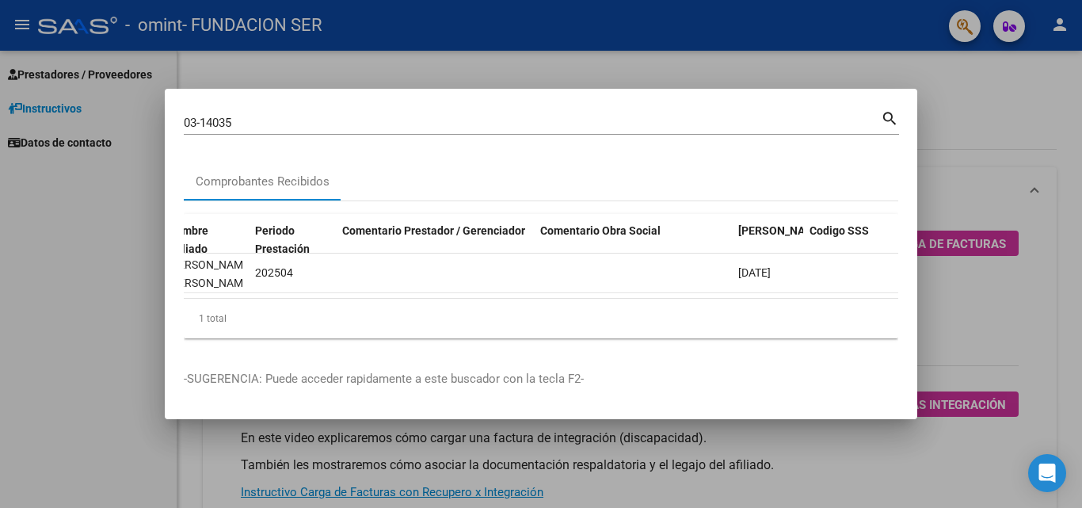
click at [170, 312] on mat-dialog-content "03-14035 Buscar (apellido, dni, cuil, nro traspaso, cuit, obra social) search C…" at bounding box center [541, 229] width 753 height 243
click at [114, 284] on div at bounding box center [541, 254] width 1082 height 508
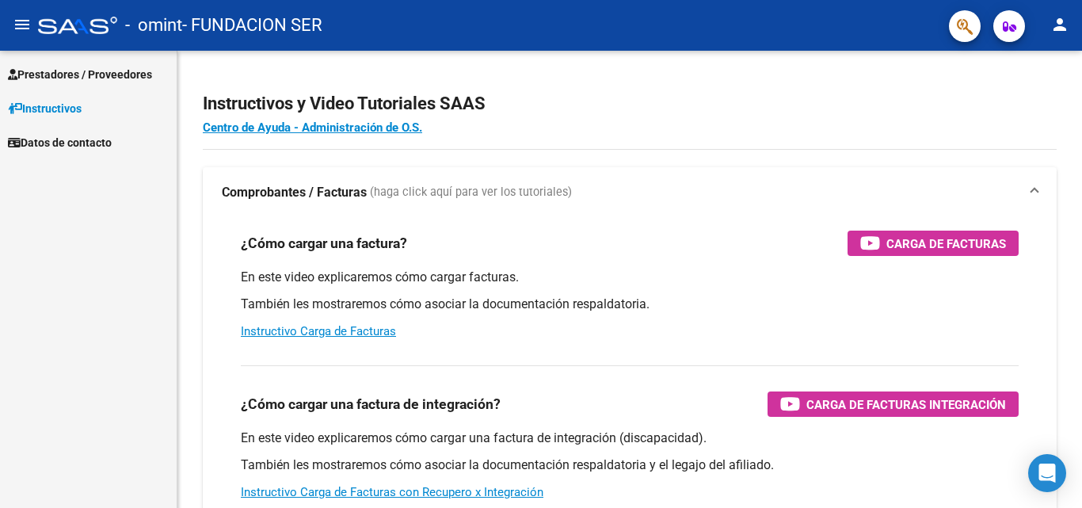
click at [125, 74] on span "Prestadores / Proveedores" at bounding box center [80, 74] width 144 height 17
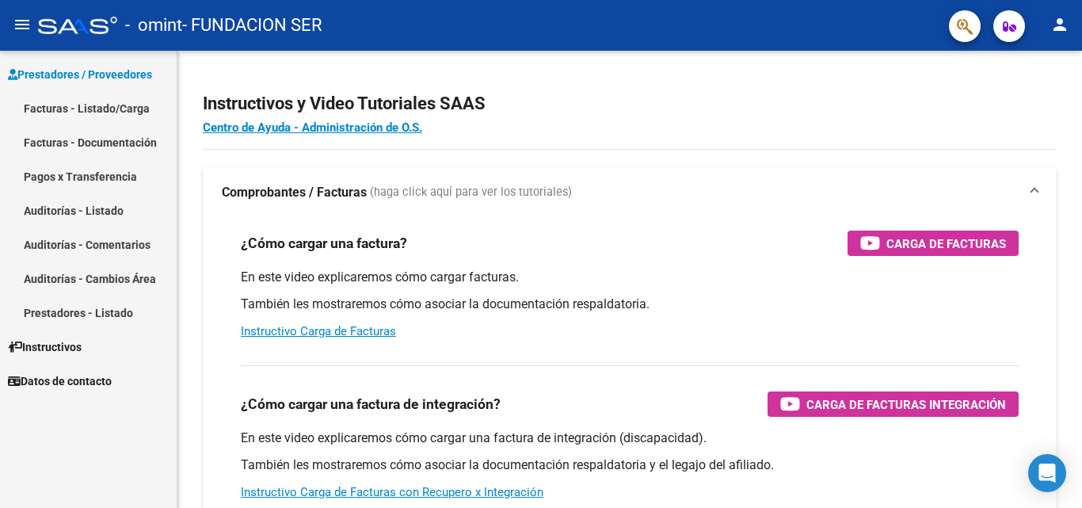
click at [123, 106] on link "Facturas - Listado/Carga" at bounding box center [88, 108] width 177 height 34
